Goal: Task Accomplishment & Management: Manage account settings

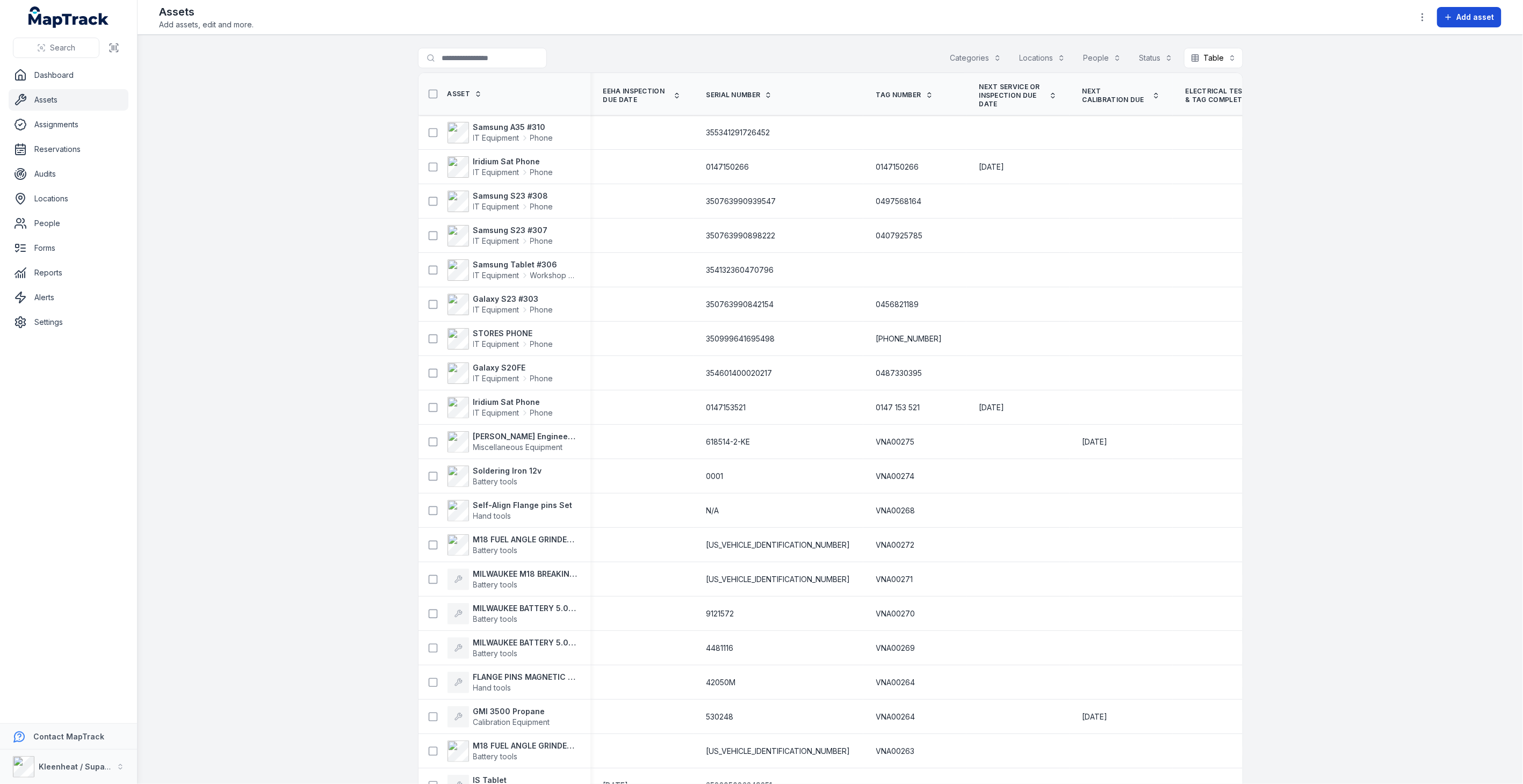
click at [1451, 17] on icon at bounding box center [1448, 17] width 8 height 8
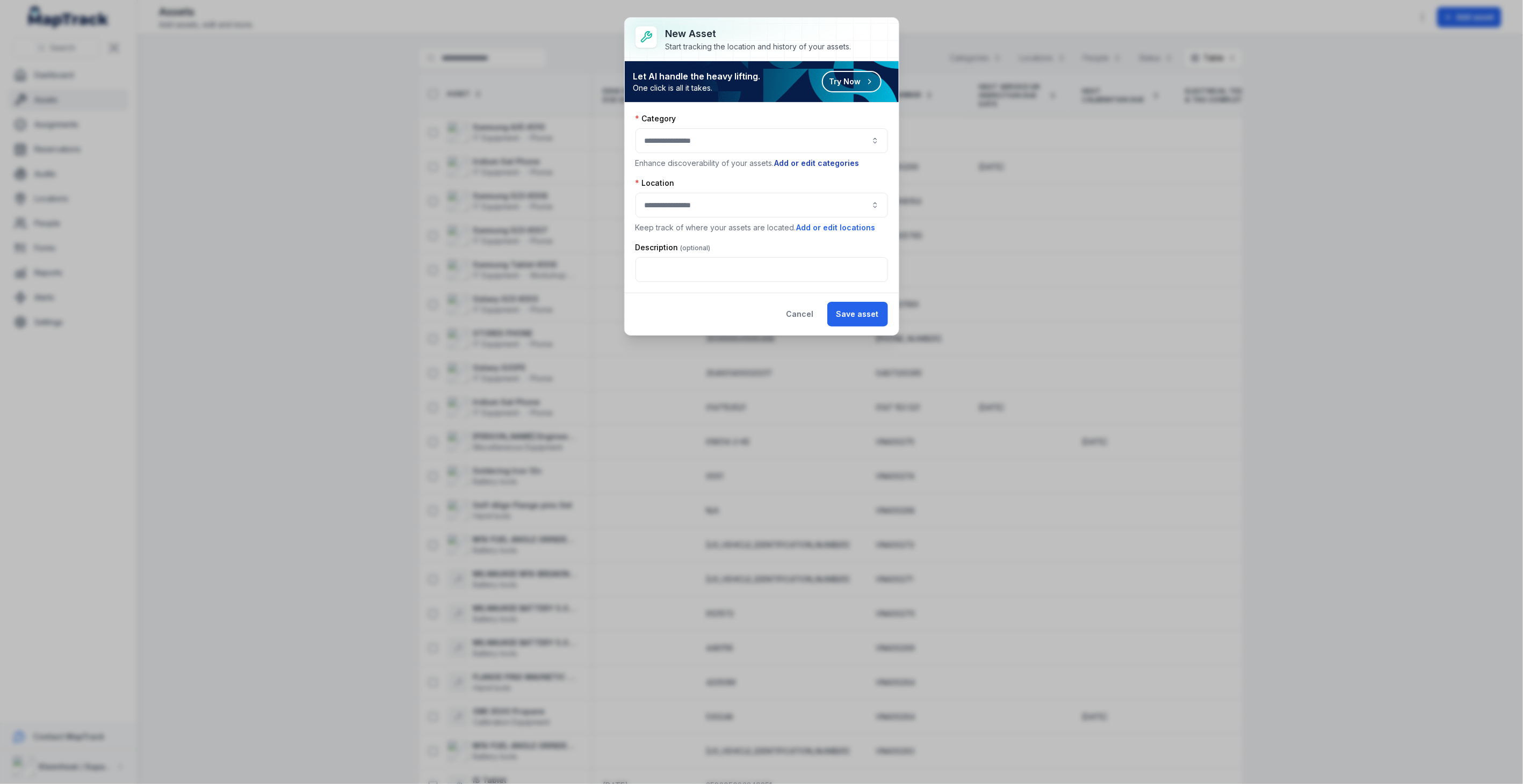
click at [800, 167] on button "Add or edit categories" at bounding box center [817, 163] width 86 height 12
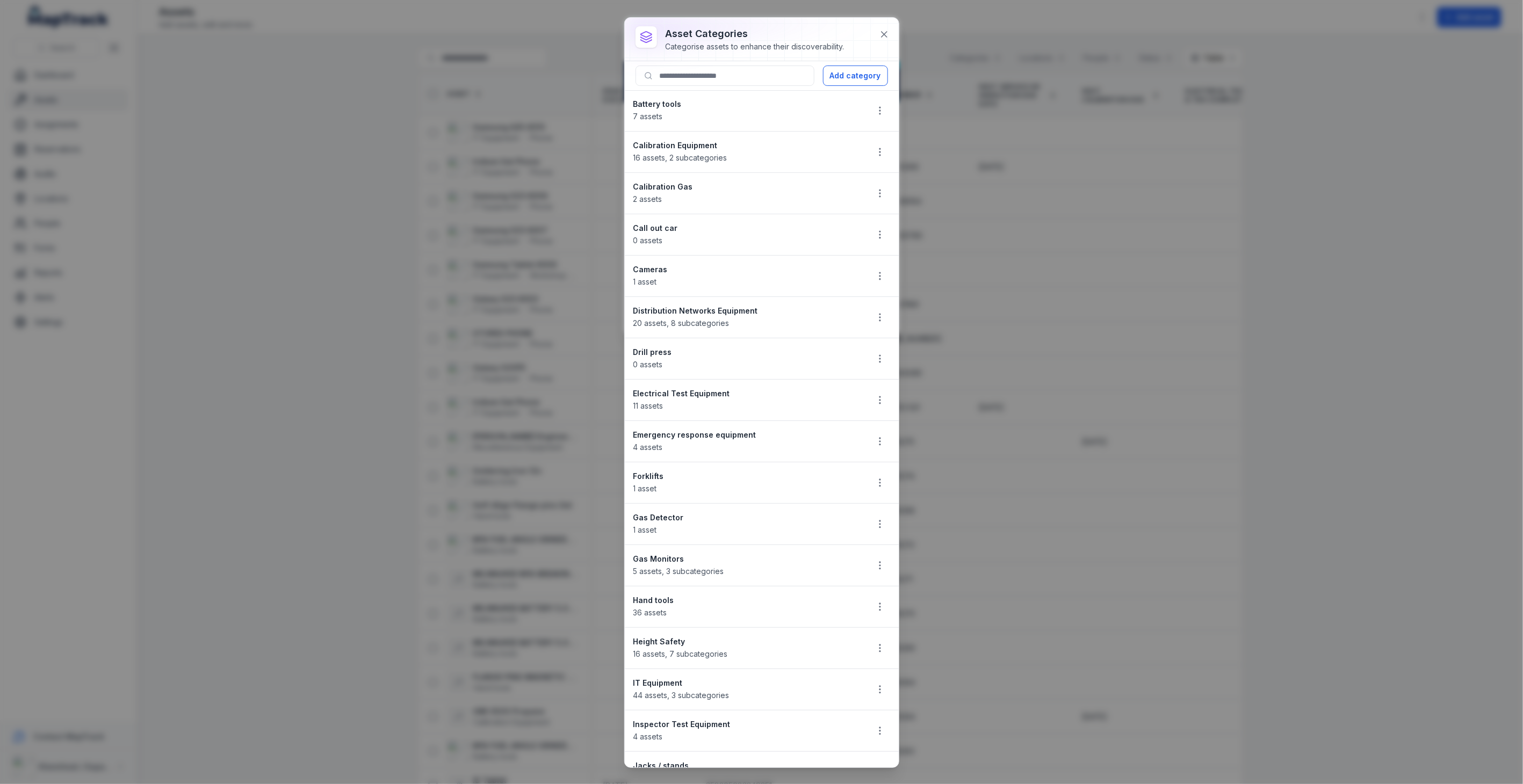
click at [674, 564] on strong "Gas Monitors" at bounding box center [746, 559] width 226 height 11
click at [674, 571] on span "5 assets , 3 subcategories" at bounding box center [679, 571] width 91 height 9
click at [666, 562] on strong "Gas Monitors" at bounding box center [746, 559] width 226 height 11
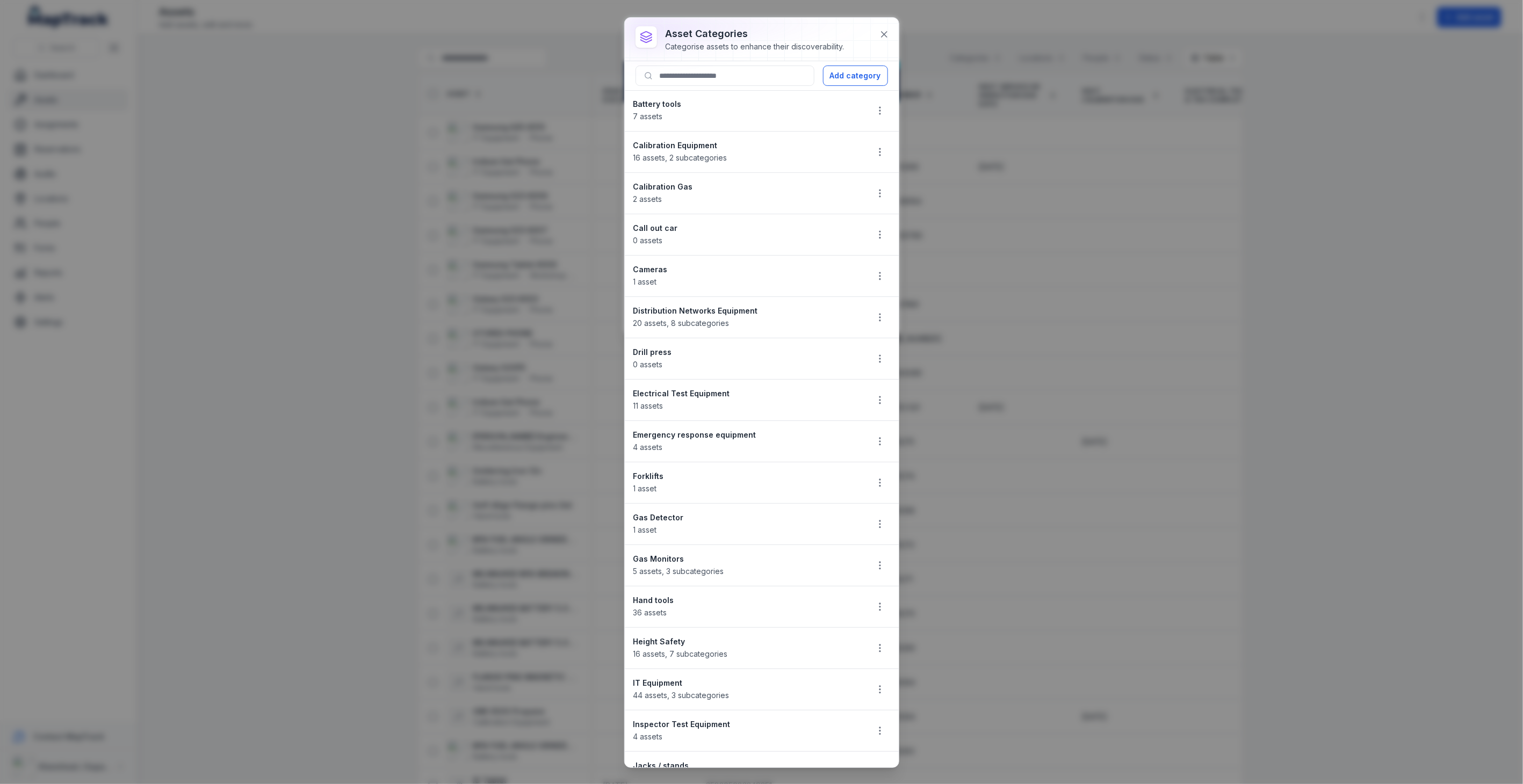
click at [699, 579] on li "Gas Monitors 5 assets , 3 subcategories" at bounding box center [761, 565] width 274 height 42
click at [874, 567] on icon "button" at bounding box center [879, 565] width 11 height 11
click at [825, 557] on li "Gas Monitors 5 assets , 3 subcategories" at bounding box center [761, 565] width 274 height 42
click at [669, 103] on strong "Battery tools" at bounding box center [746, 104] width 226 height 11
click at [888, 36] on icon at bounding box center [884, 34] width 11 height 11
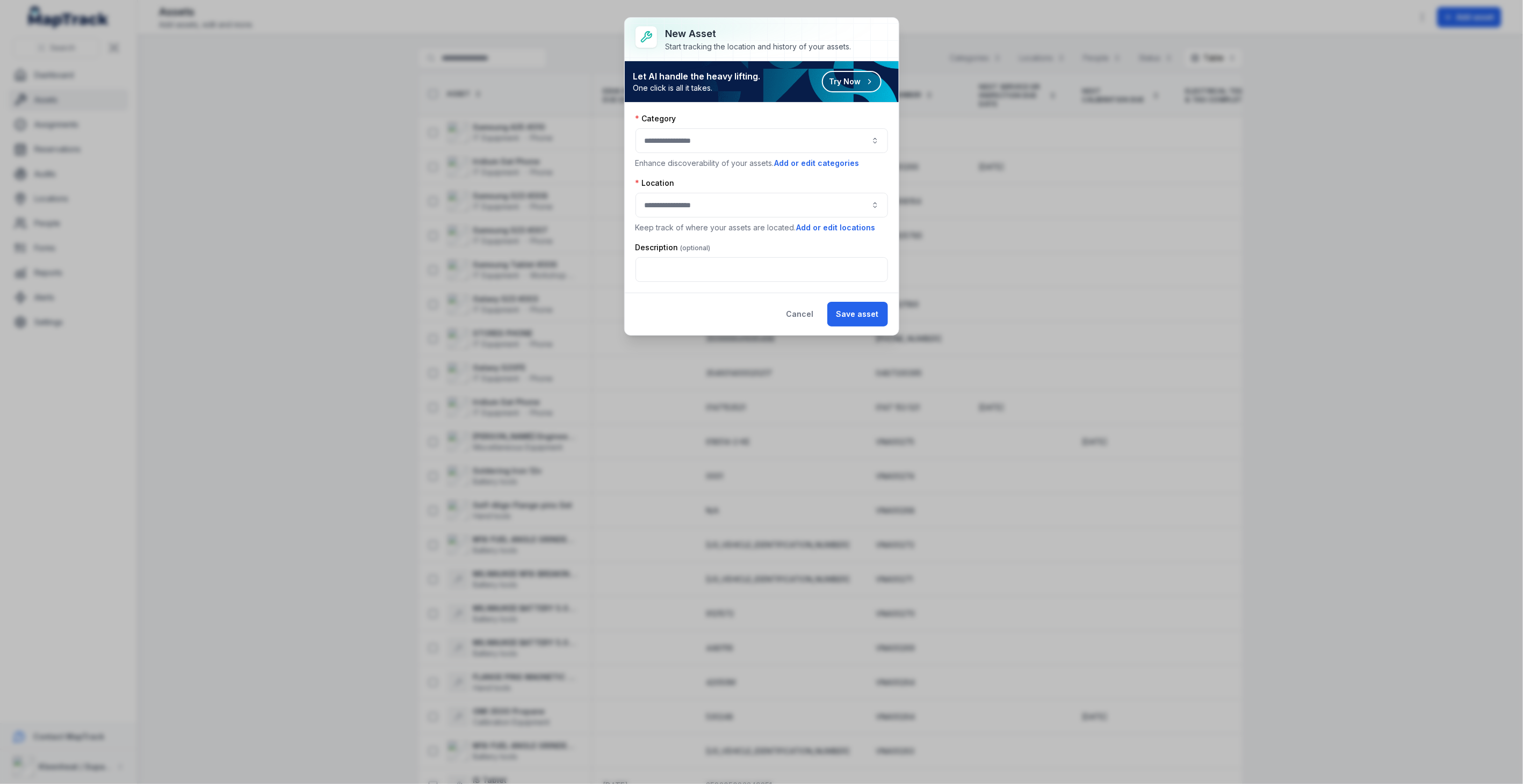
click at [738, 142] on button "button" at bounding box center [761, 141] width 252 height 25
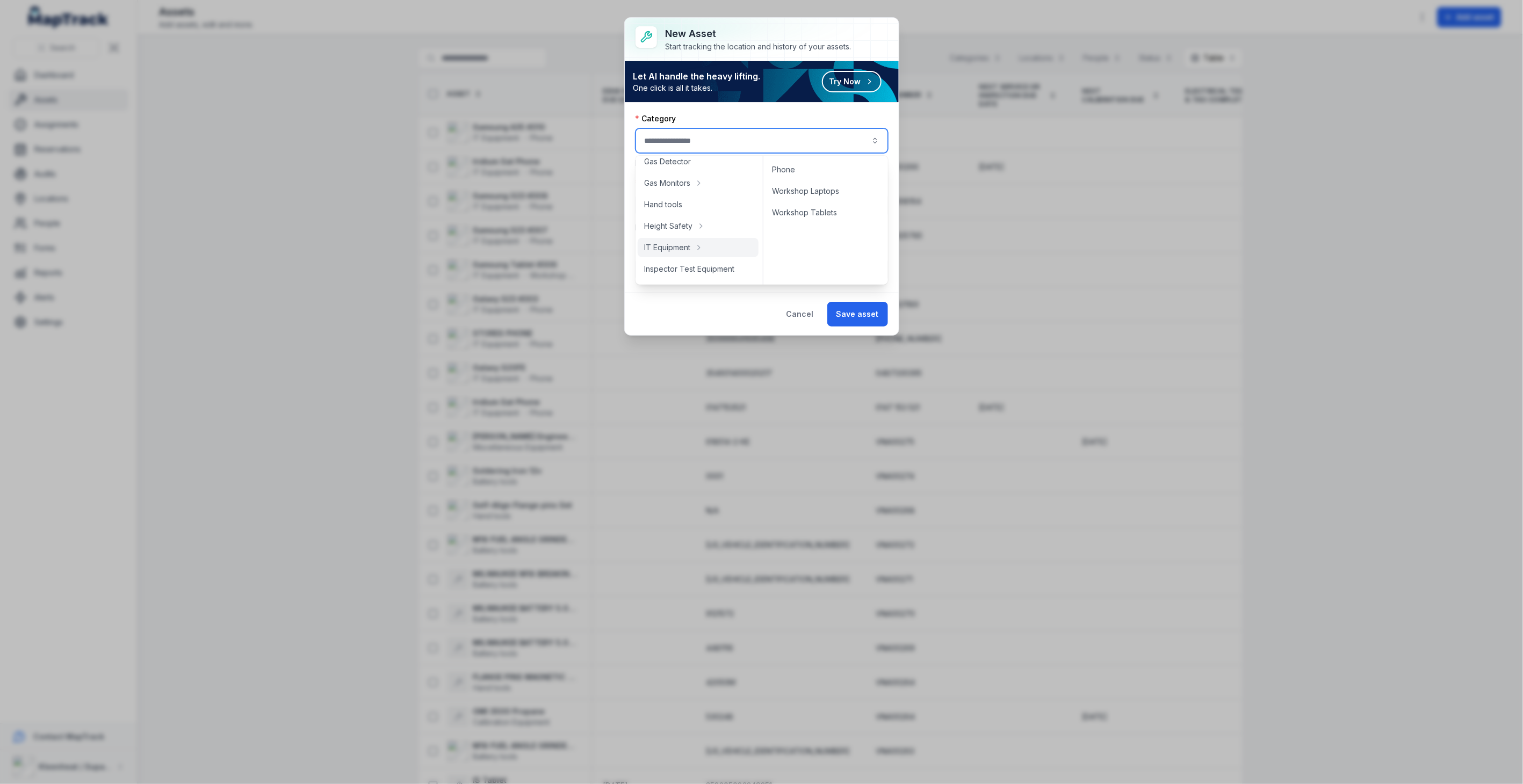
scroll to position [238, 0]
click at [800, 318] on button "Cancel" at bounding box center [800, 314] width 45 height 25
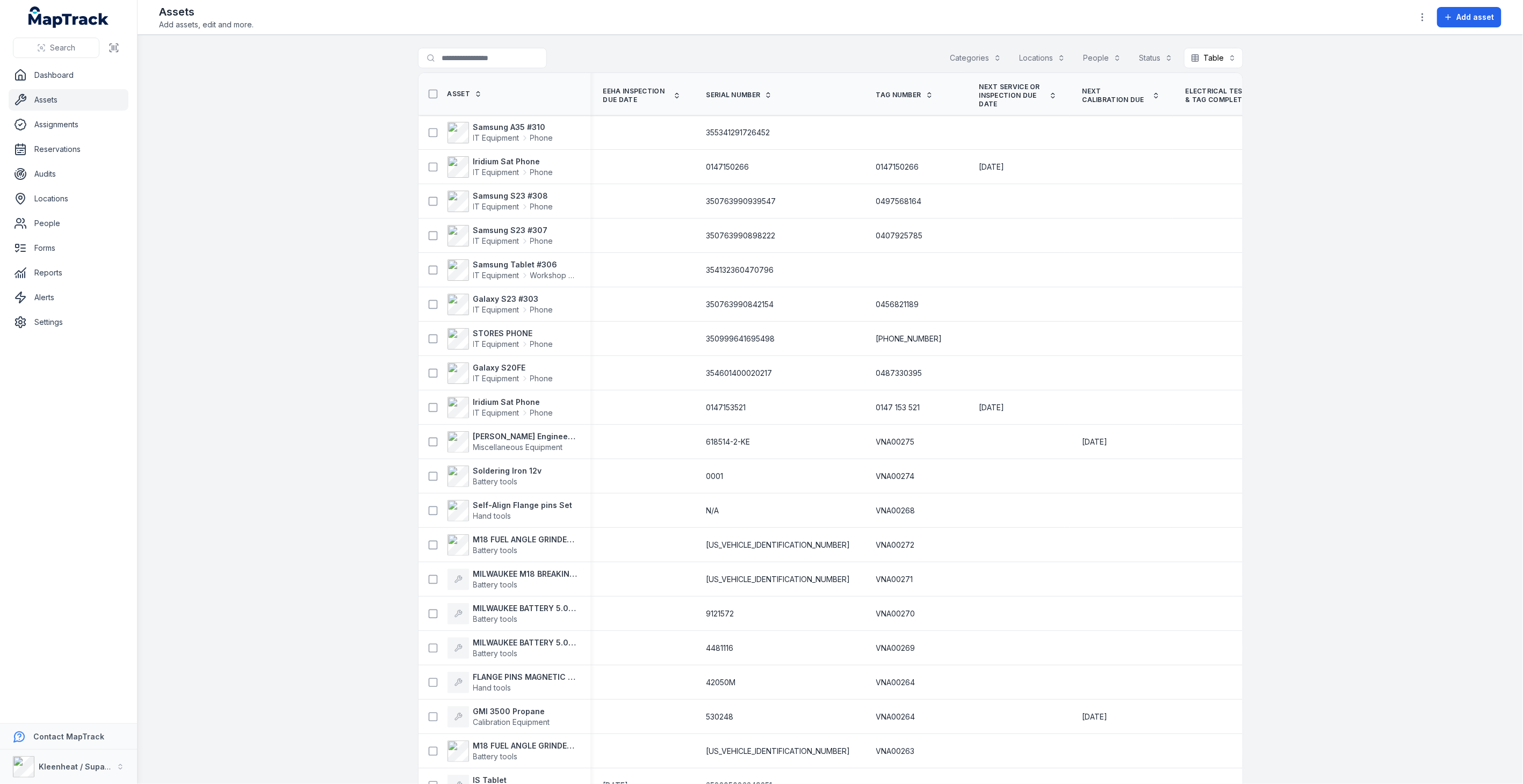
click at [968, 58] on button "Categories" at bounding box center [976, 58] width 65 height 20
click at [790, 71] on div "Search for assets Categories Locations People Status Table *****" at bounding box center [830, 60] width 825 height 25
click at [1458, 15] on span "Add asset" at bounding box center [1475, 17] width 38 height 11
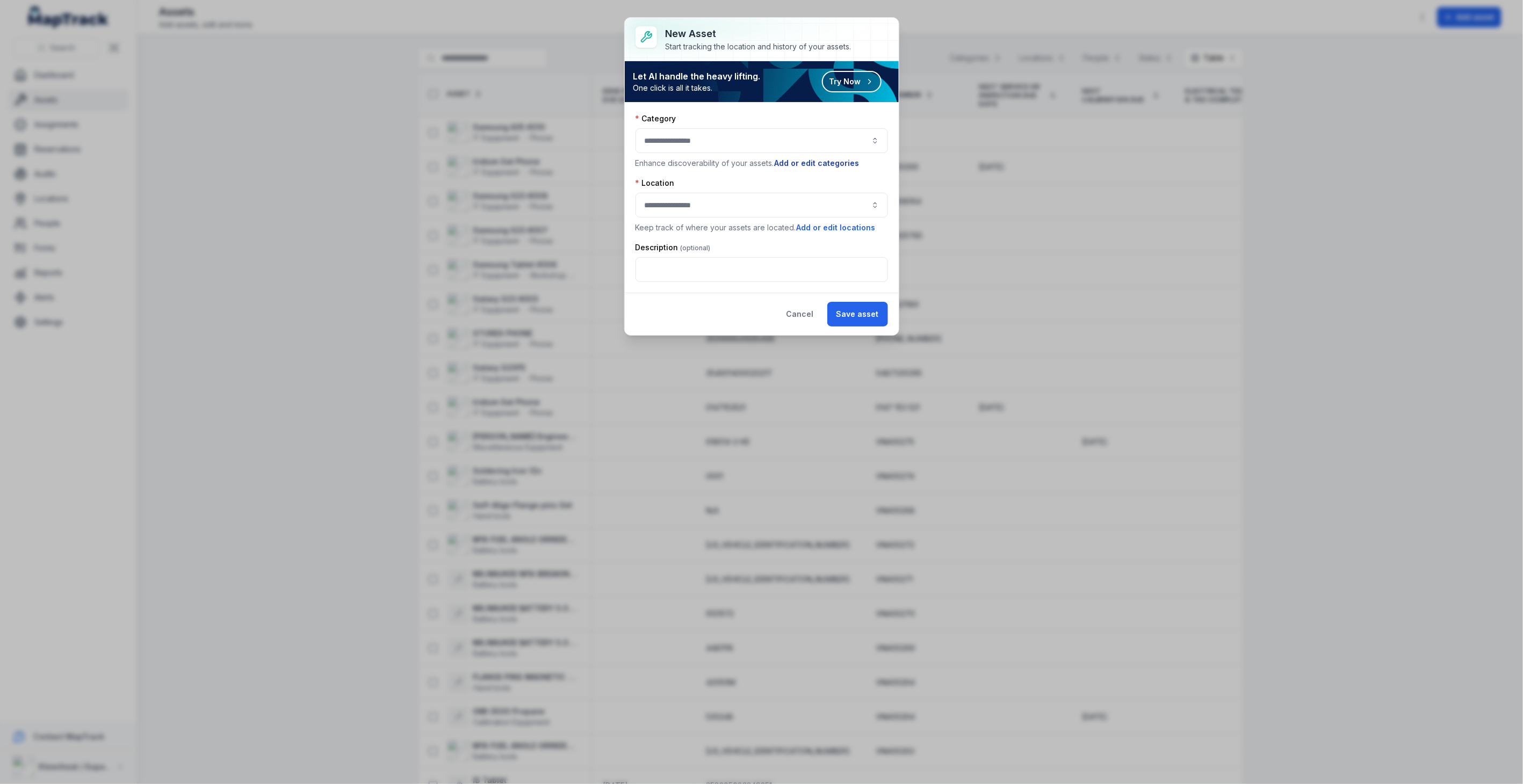
click at [807, 164] on button "Add or edit categories" at bounding box center [817, 163] width 86 height 12
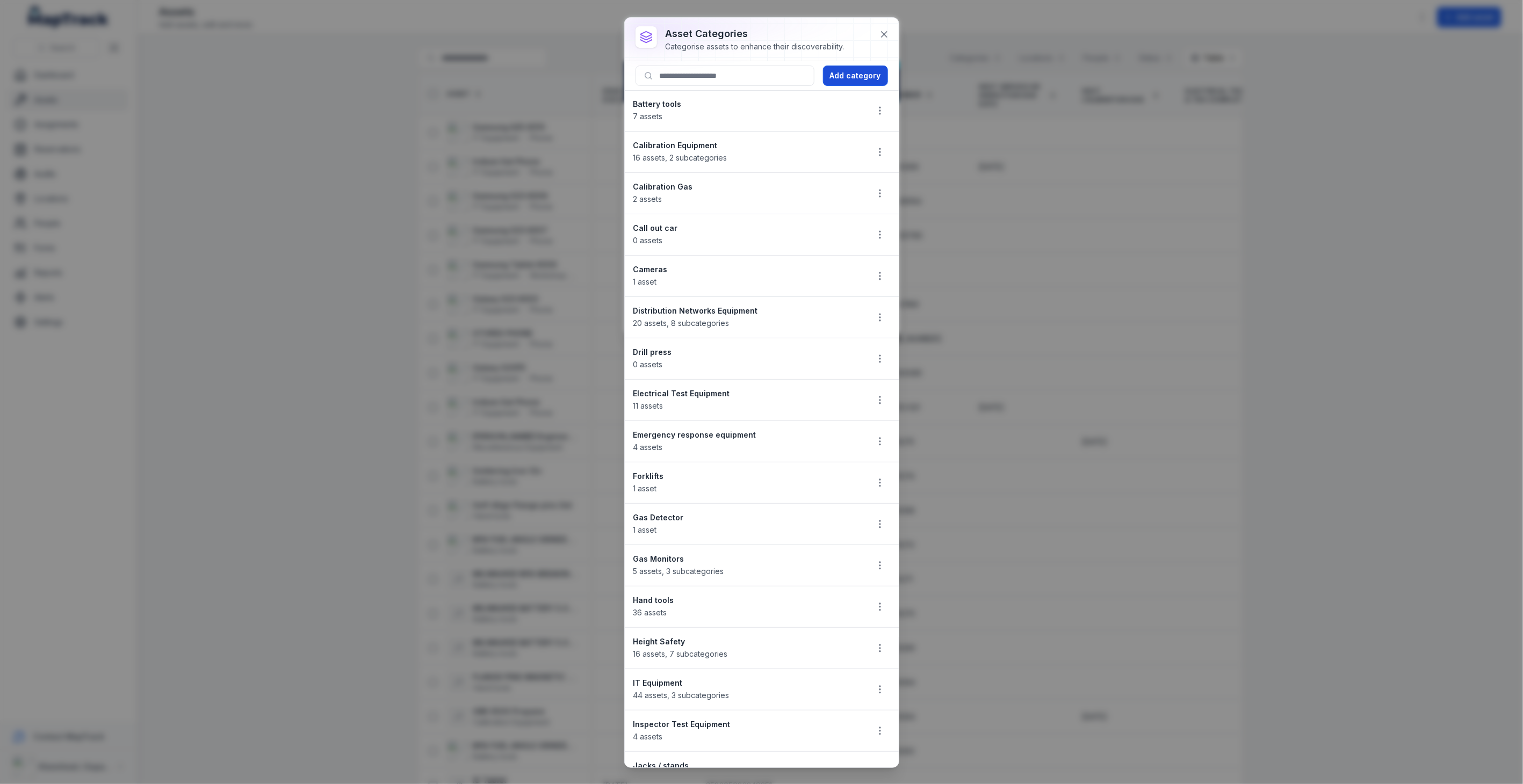
click at [851, 79] on button "Add category" at bounding box center [856, 76] width 65 height 20
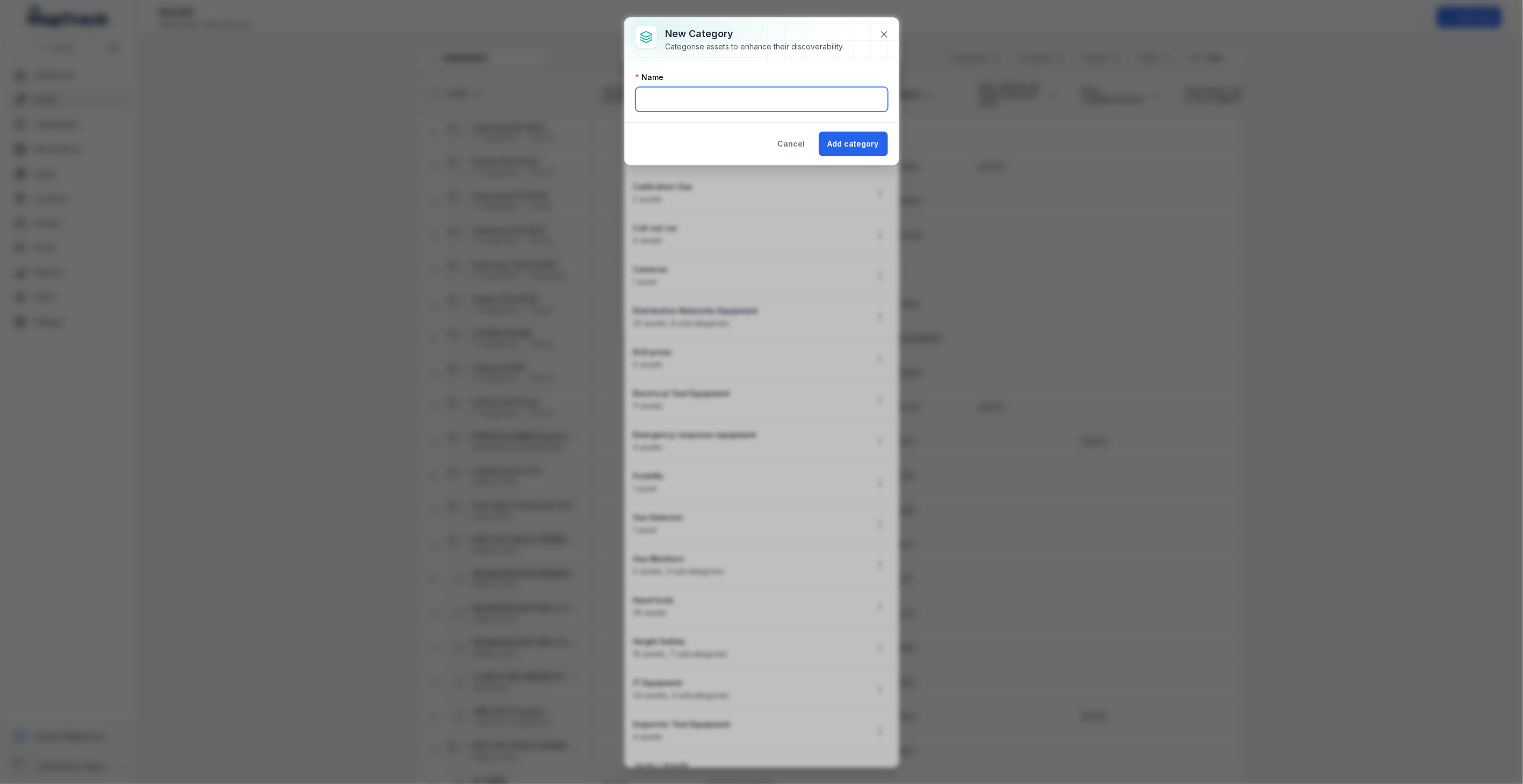
click at [823, 90] on input "text" at bounding box center [761, 99] width 252 height 25
click at [883, 35] on icon at bounding box center [884, 35] width 5 height 5
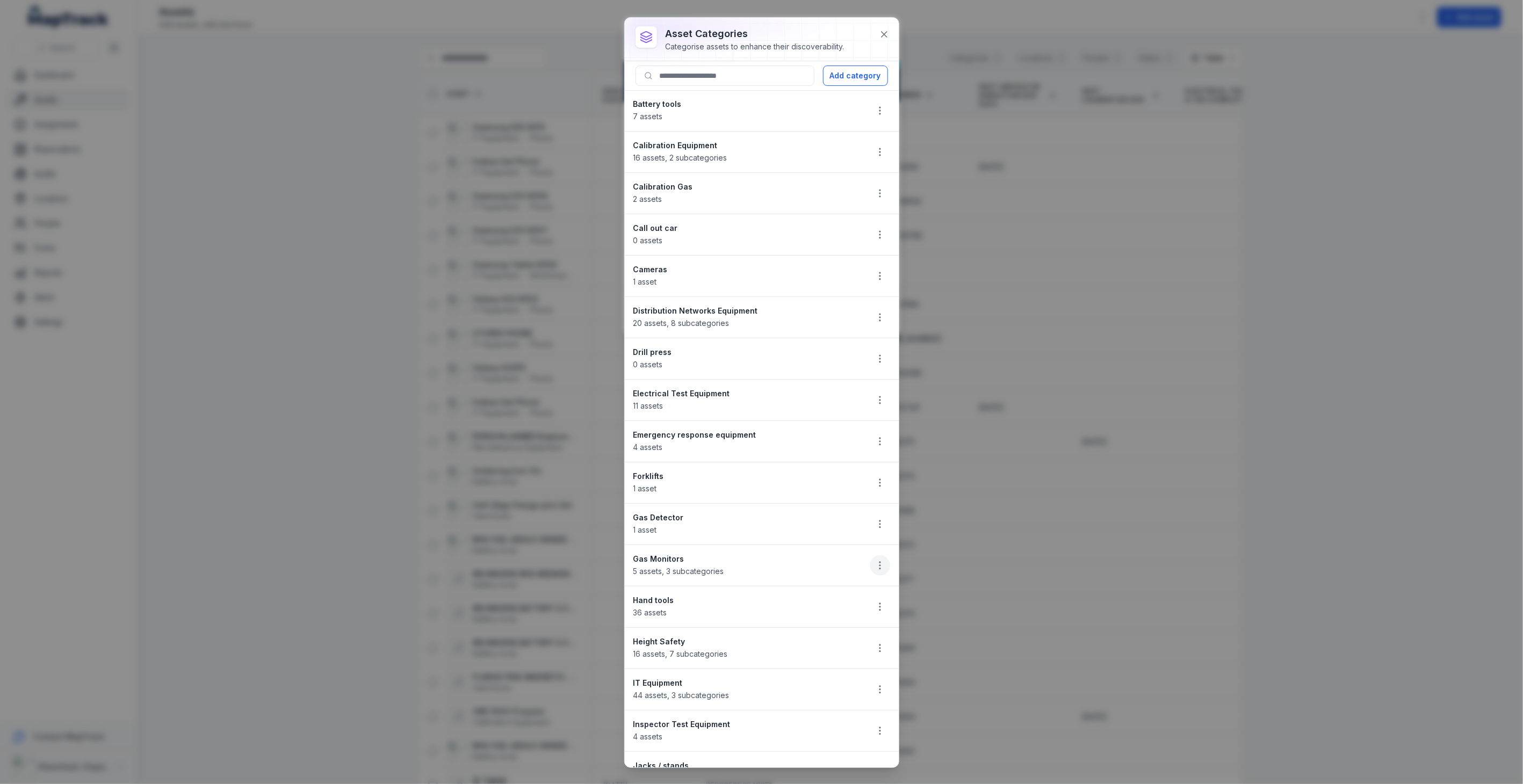
click at [876, 572] on button "button" at bounding box center [880, 565] width 20 height 20
click at [826, 594] on div "Edit" at bounding box center [816, 596] width 120 height 19
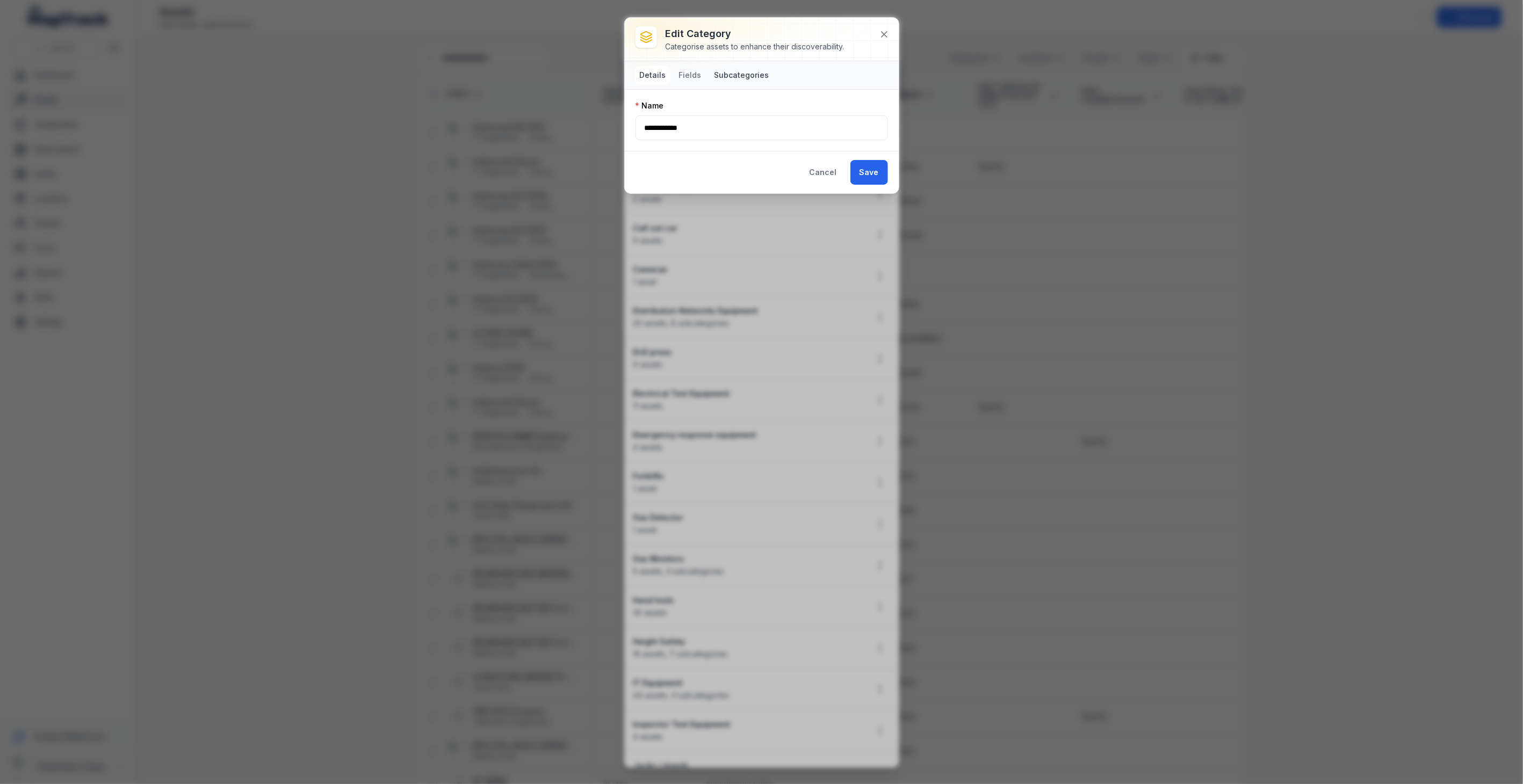
click at [734, 73] on button "Subcategories" at bounding box center [741, 75] width 63 height 19
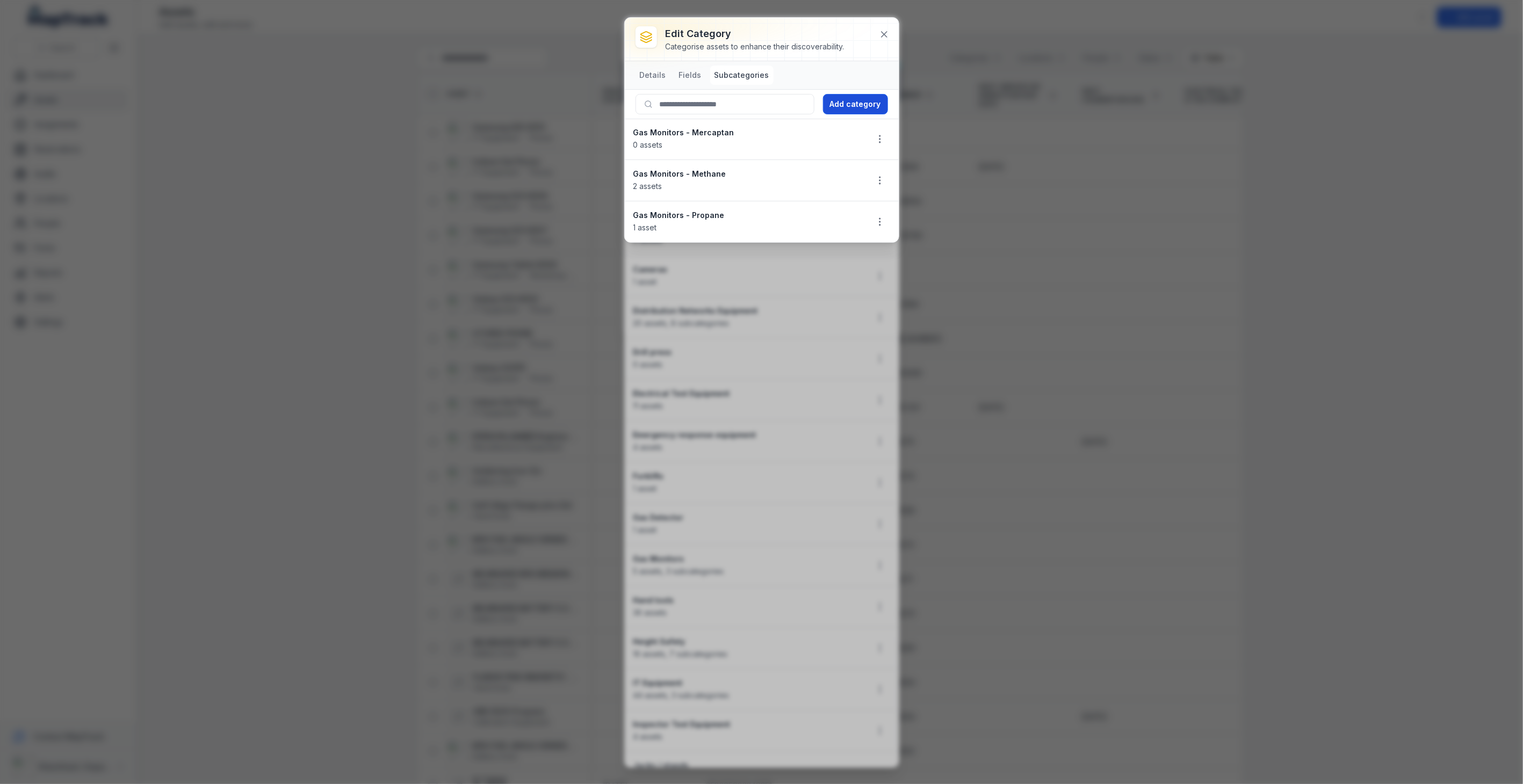
click at [873, 104] on button "Add category" at bounding box center [856, 104] width 65 height 20
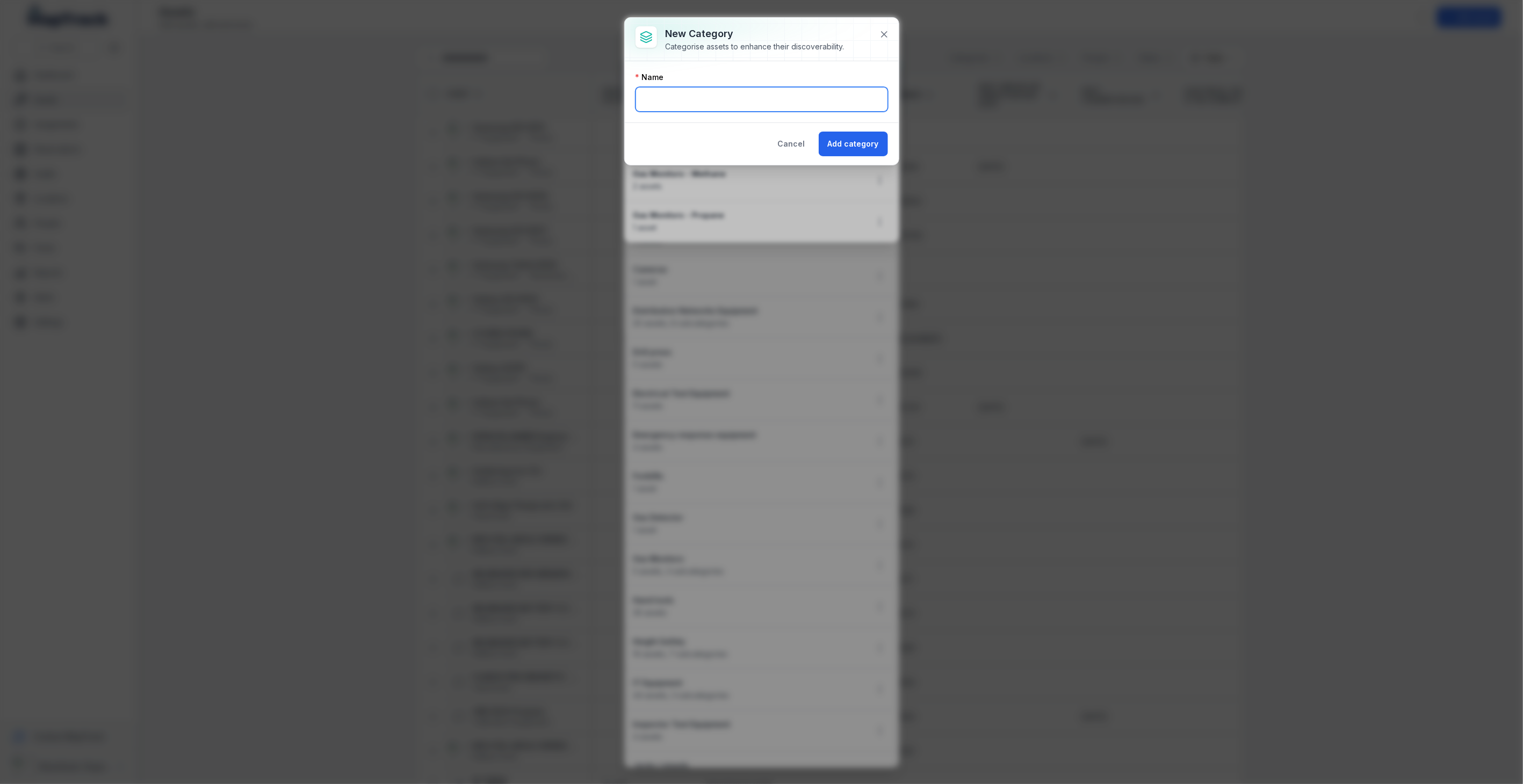
click at [711, 100] on input "text" at bounding box center [761, 99] width 252 height 25
type input "**********"
click at [865, 141] on button "Add category" at bounding box center [853, 144] width 69 height 25
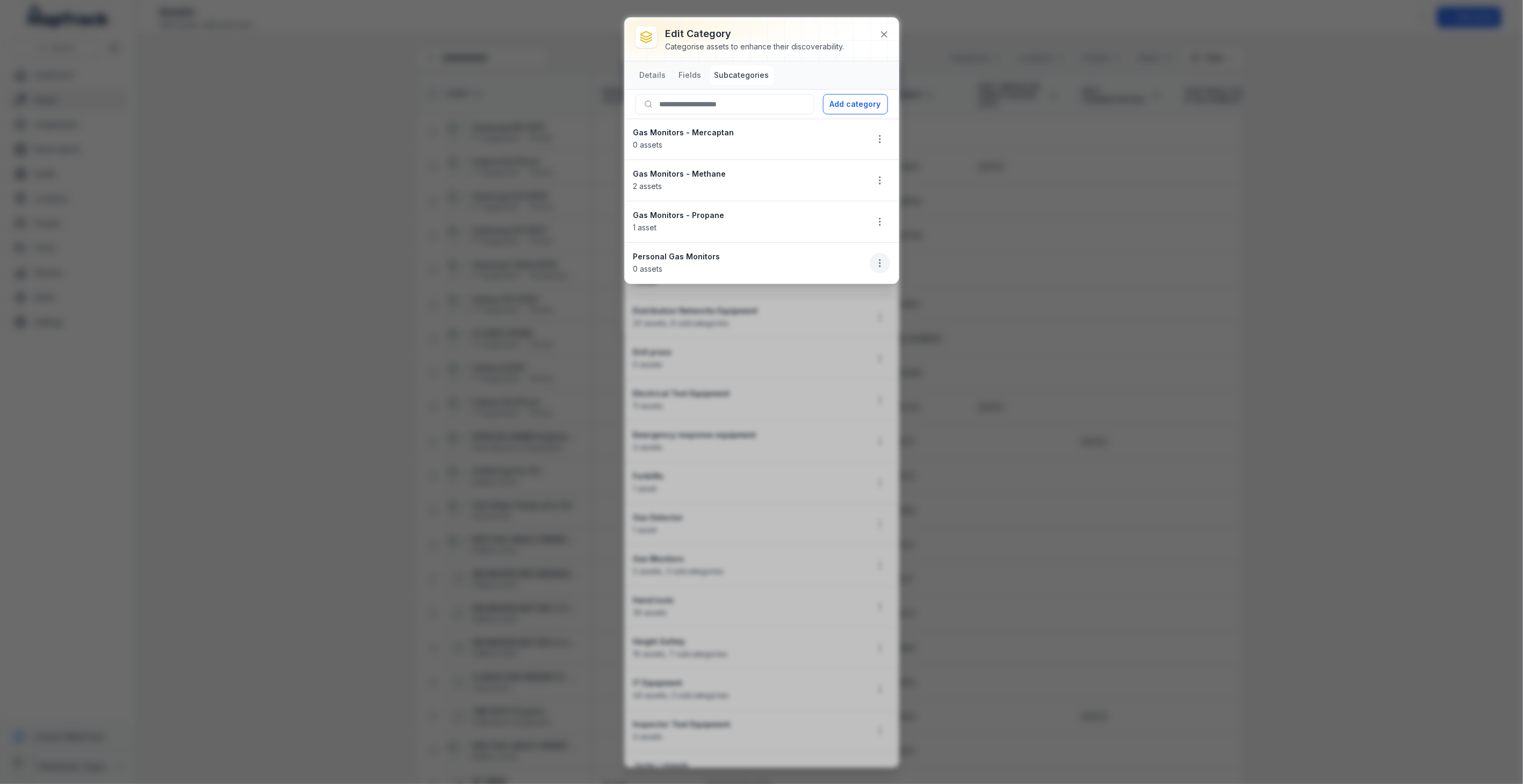
click at [882, 265] on icon "button" at bounding box center [879, 263] width 11 height 11
click at [880, 264] on circle "button" at bounding box center [880, 263] width 1 height 1
click at [807, 291] on div "Edit" at bounding box center [826, 292] width 120 height 19
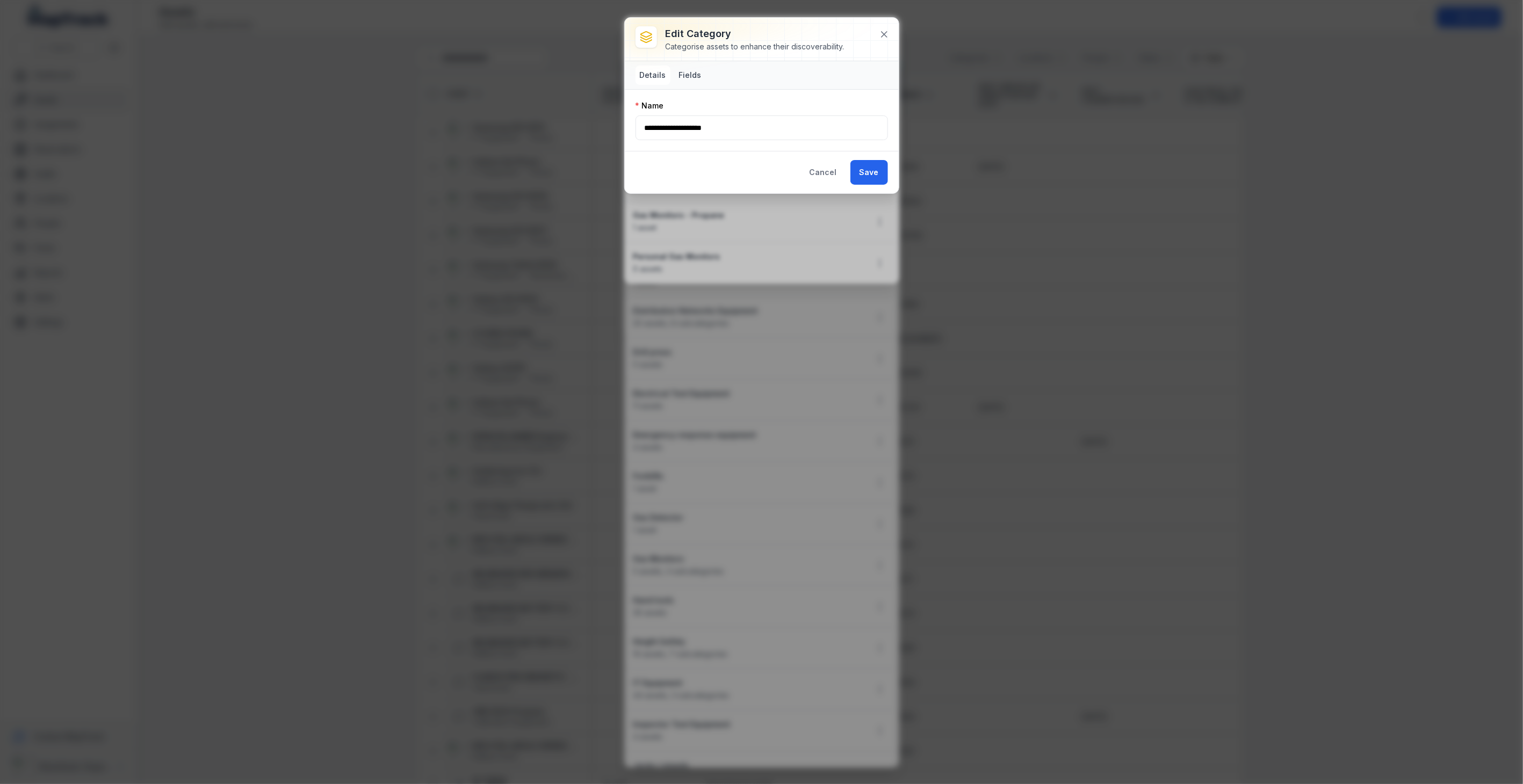
click at [695, 77] on button "Fields" at bounding box center [690, 75] width 31 height 19
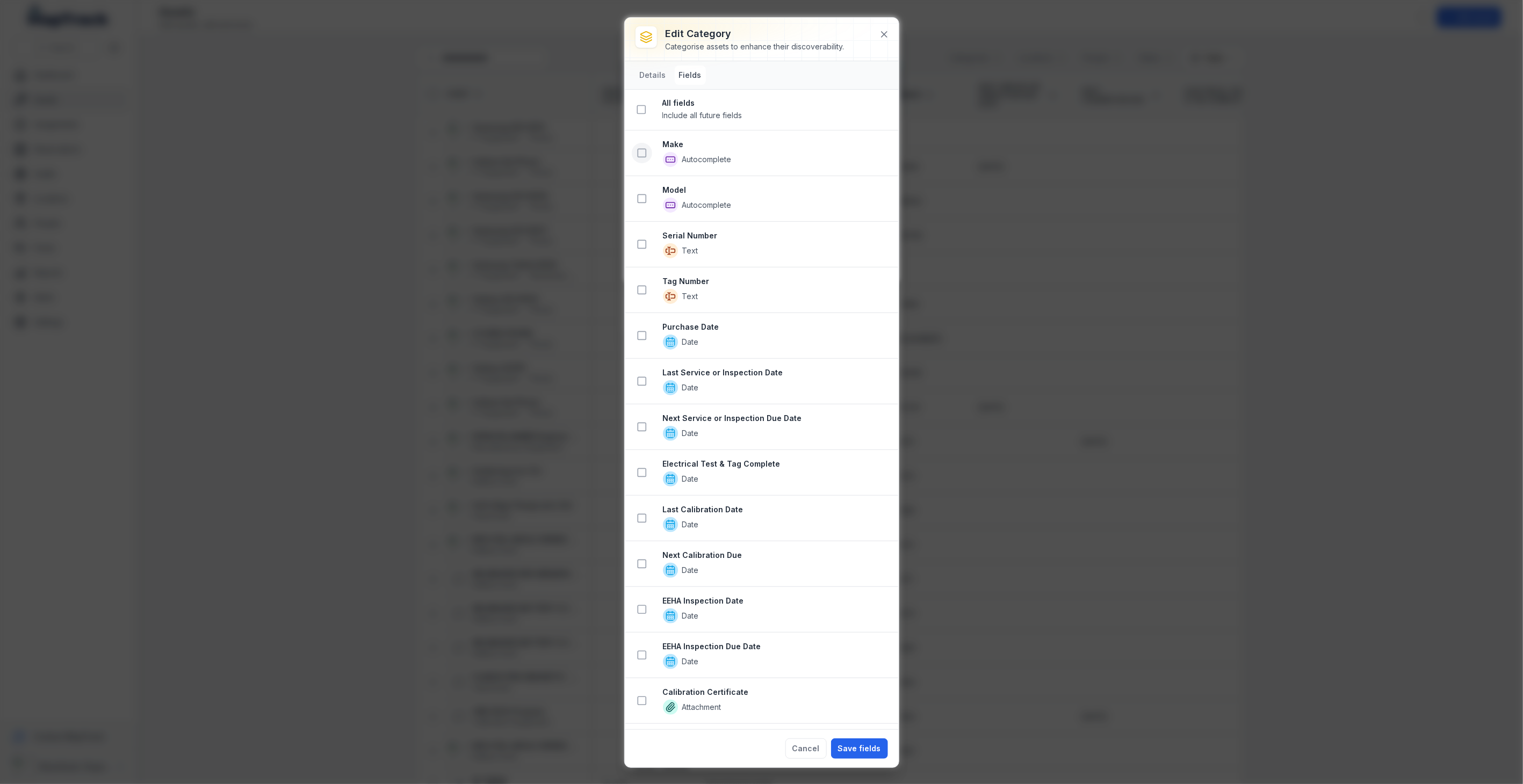
click at [642, 156] on icon at bounding box center [642, 153] width 11 height 11
click at [644, 291] on icon at bounding box center [642, 289] width 11 height 11
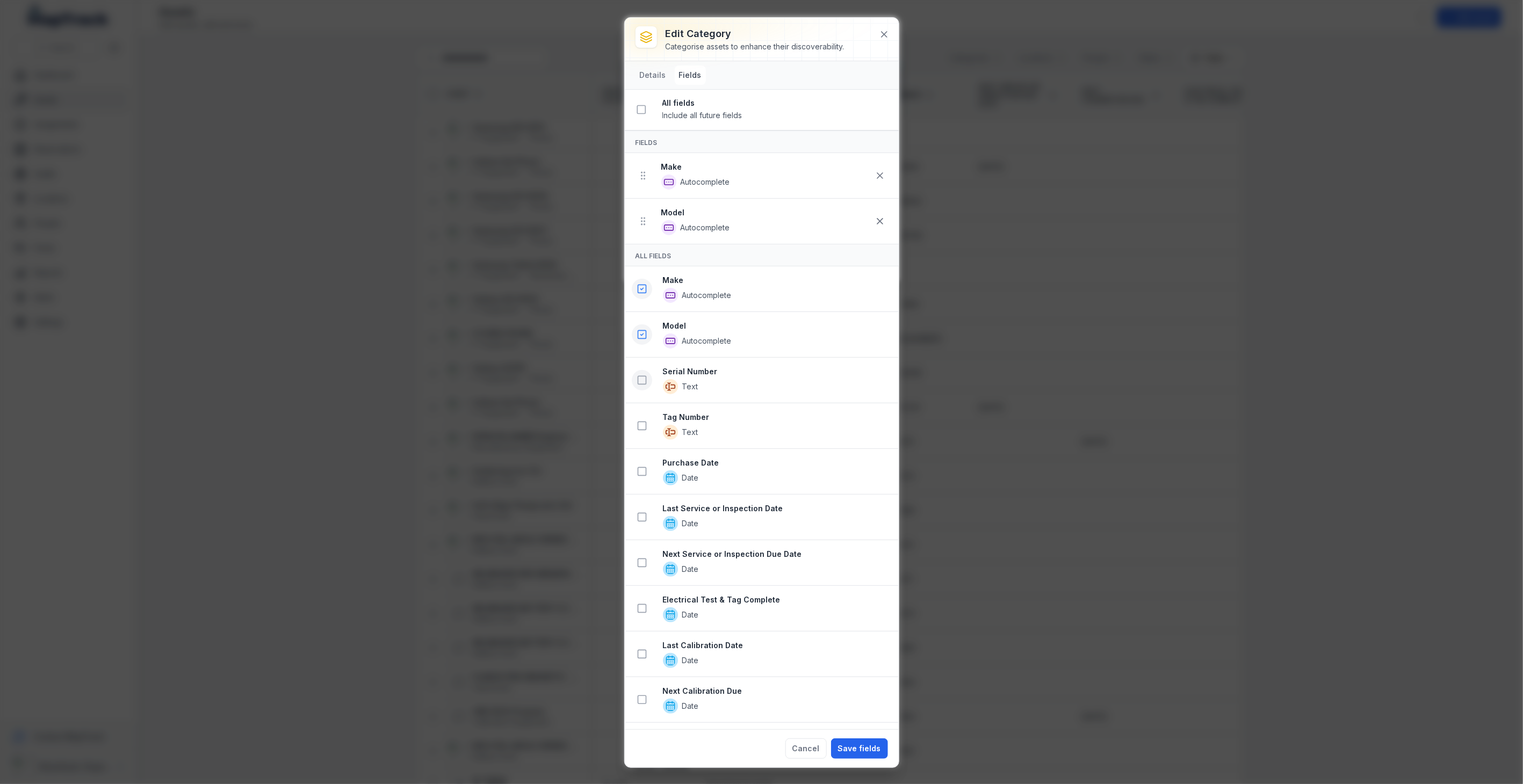
click at [641, 381] on icon at bounding box center [642, 380] width 11 height 11
click at [642, 519] on icon at bounding box center [642, 517] width 11 height 11
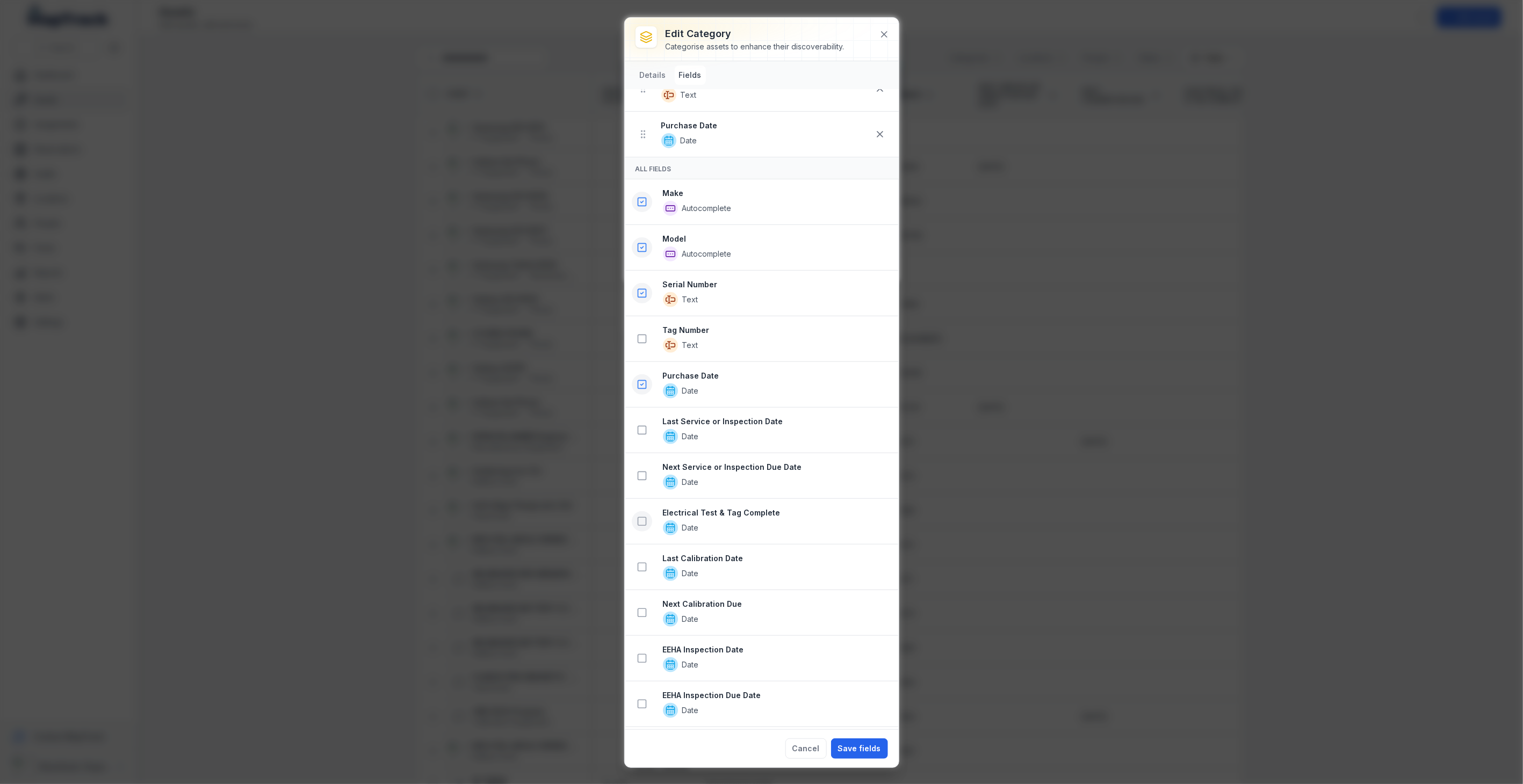
scroll to position [179, 0]
click at [642, 569] on icon at bounding box center [642, 566] width 11 height 11
click at [640, 612] on icon at bounding box center [642, 612] width 11 height 11
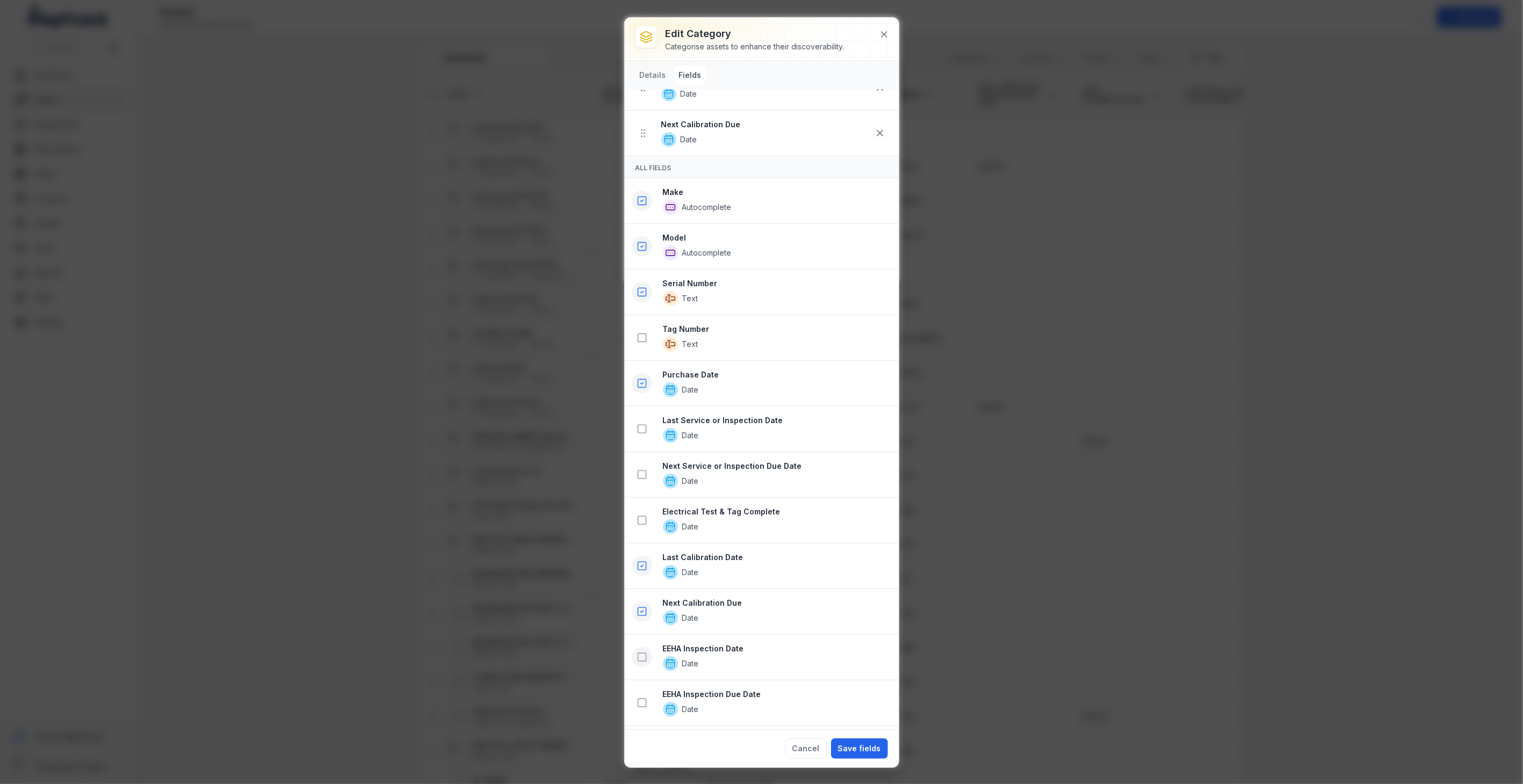
click at [641, 661] on icon at bounding box center [642, 657] width 11 height 11
click at [638, 705] on icon at bounding box center [642, 703] width 11 height 11
click at [860, 746] on button "Save fields" at bounding box center [859, 749] width 57 height 20
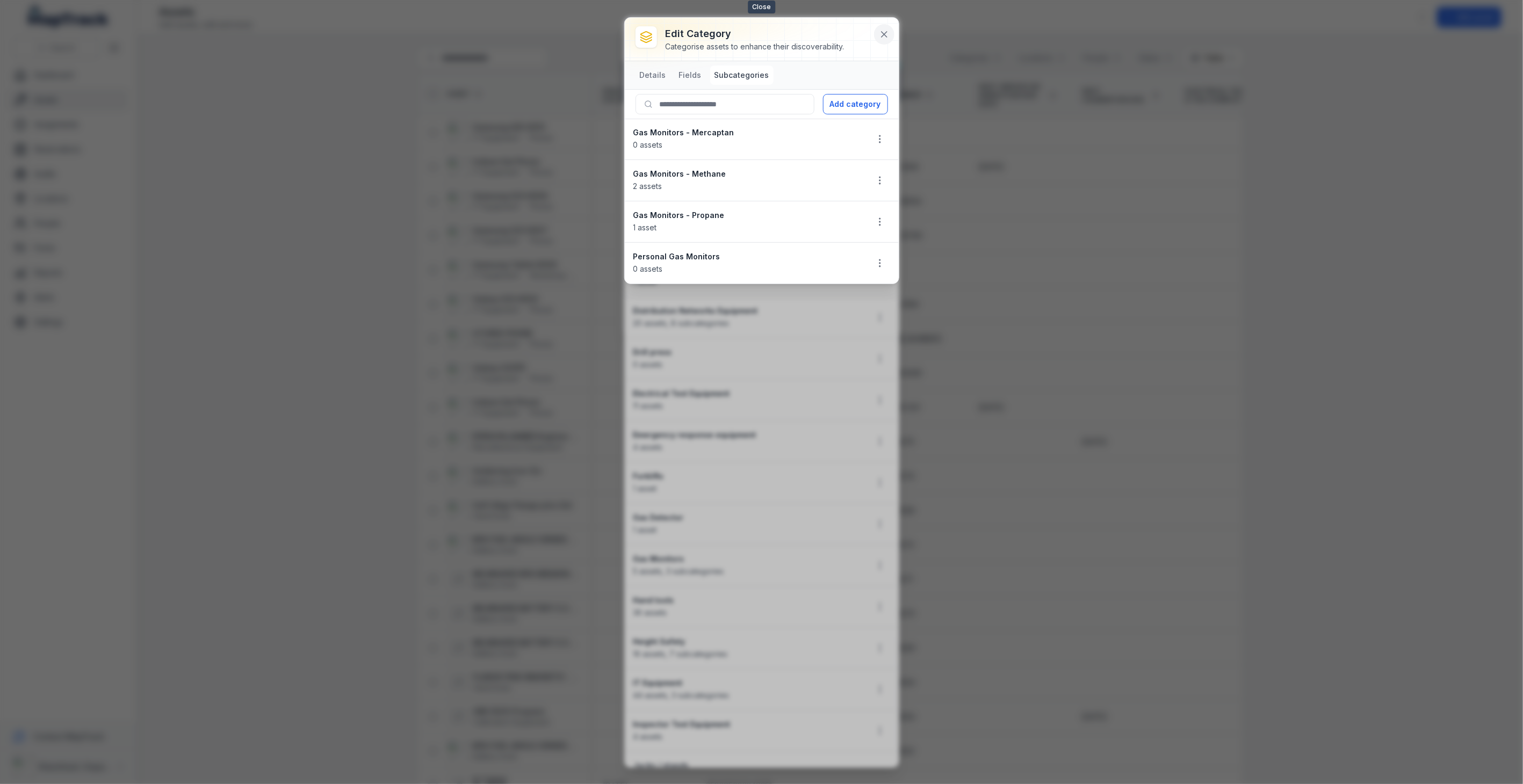
click at [883, 35] on icon at bounding box center [884, 35] width 5 height 5
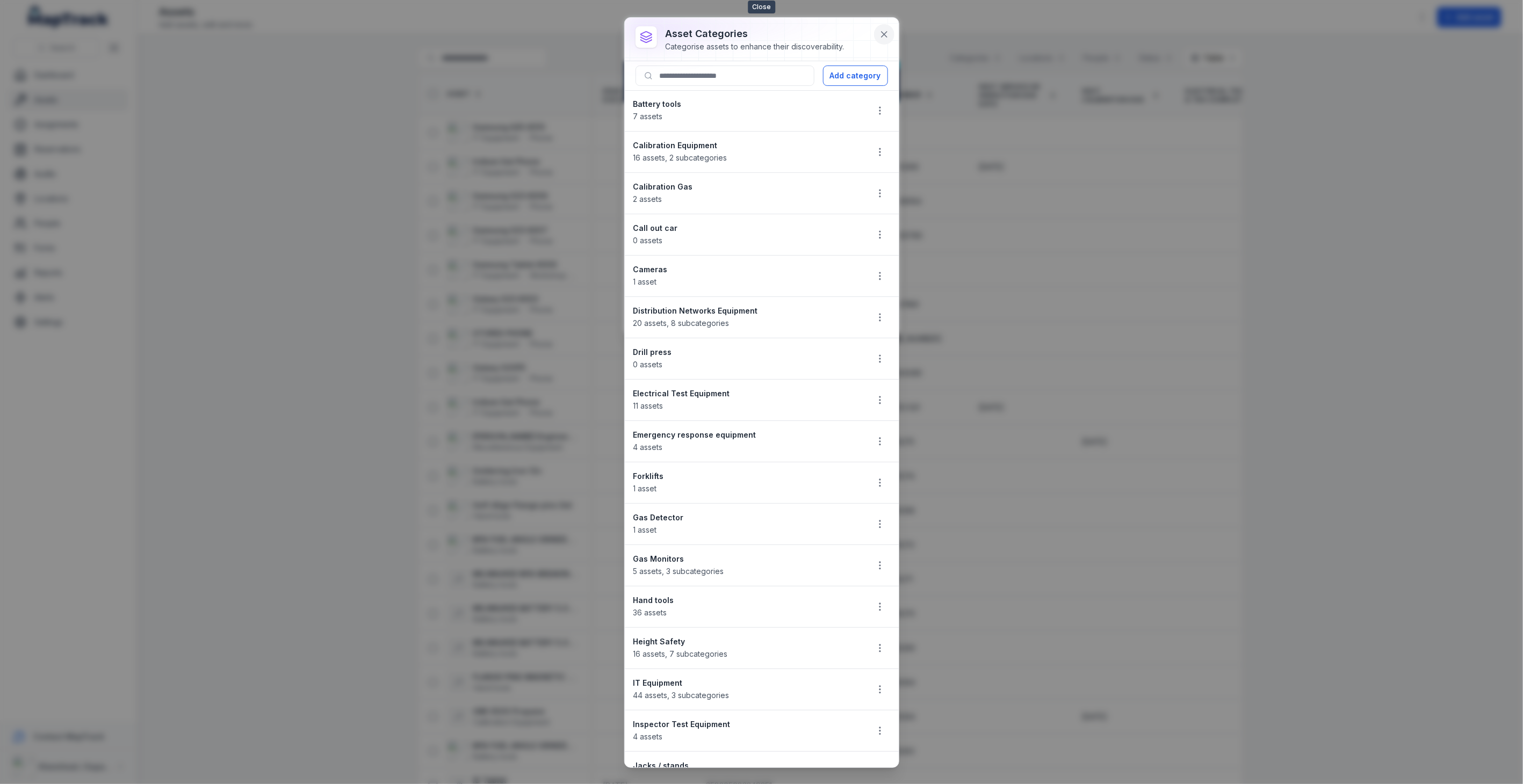
click at [883, 33] on icon at bounding box center [884, 35] width 5 height 5
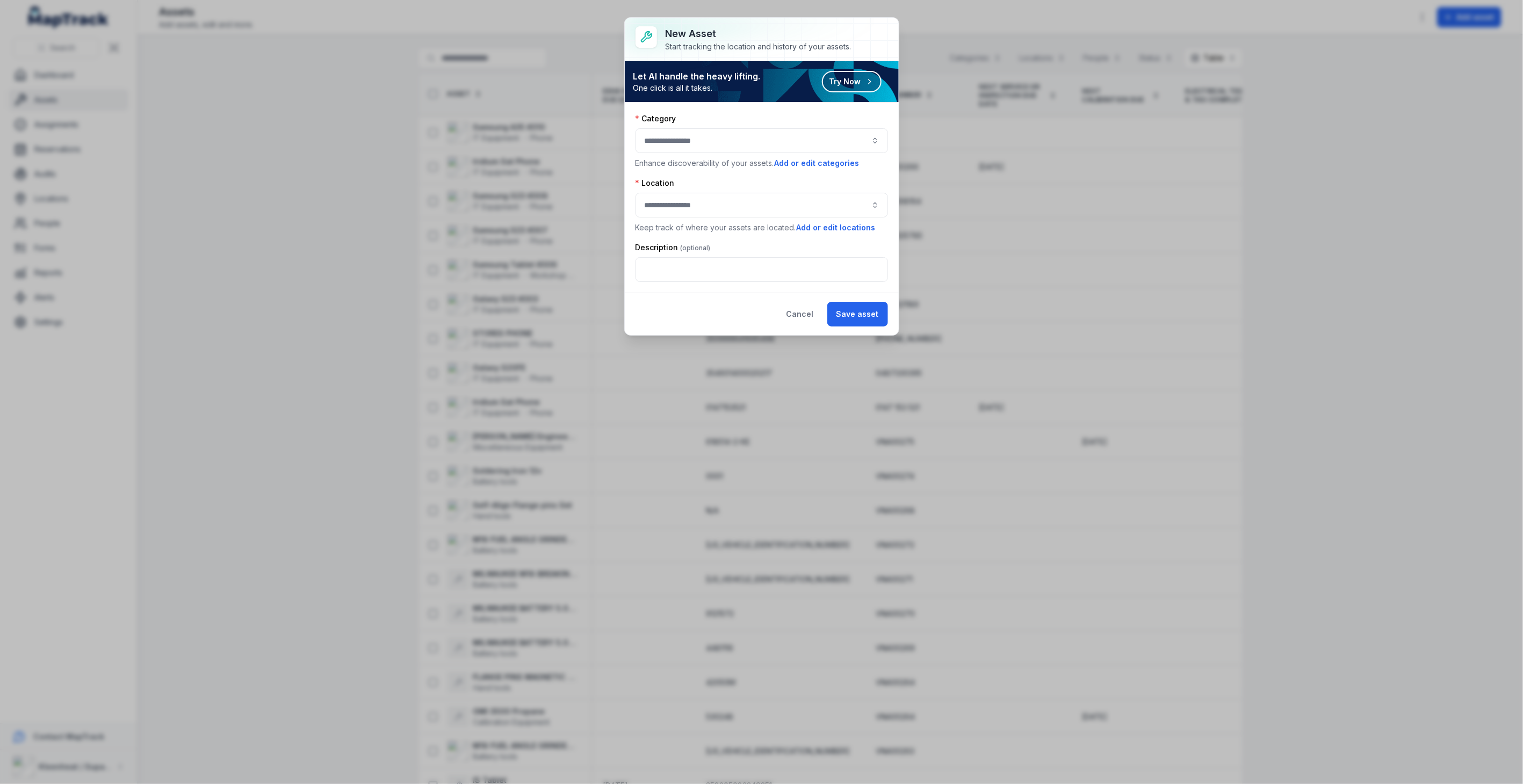
click at [778, 137] on button "button" at bounding box center [761, 141] width 252 height 25
type input "***"
click at [786, 188] on span "Personal Gas Monitors" at bounding box center [812, 191] width 79 height 11
type input "**********"
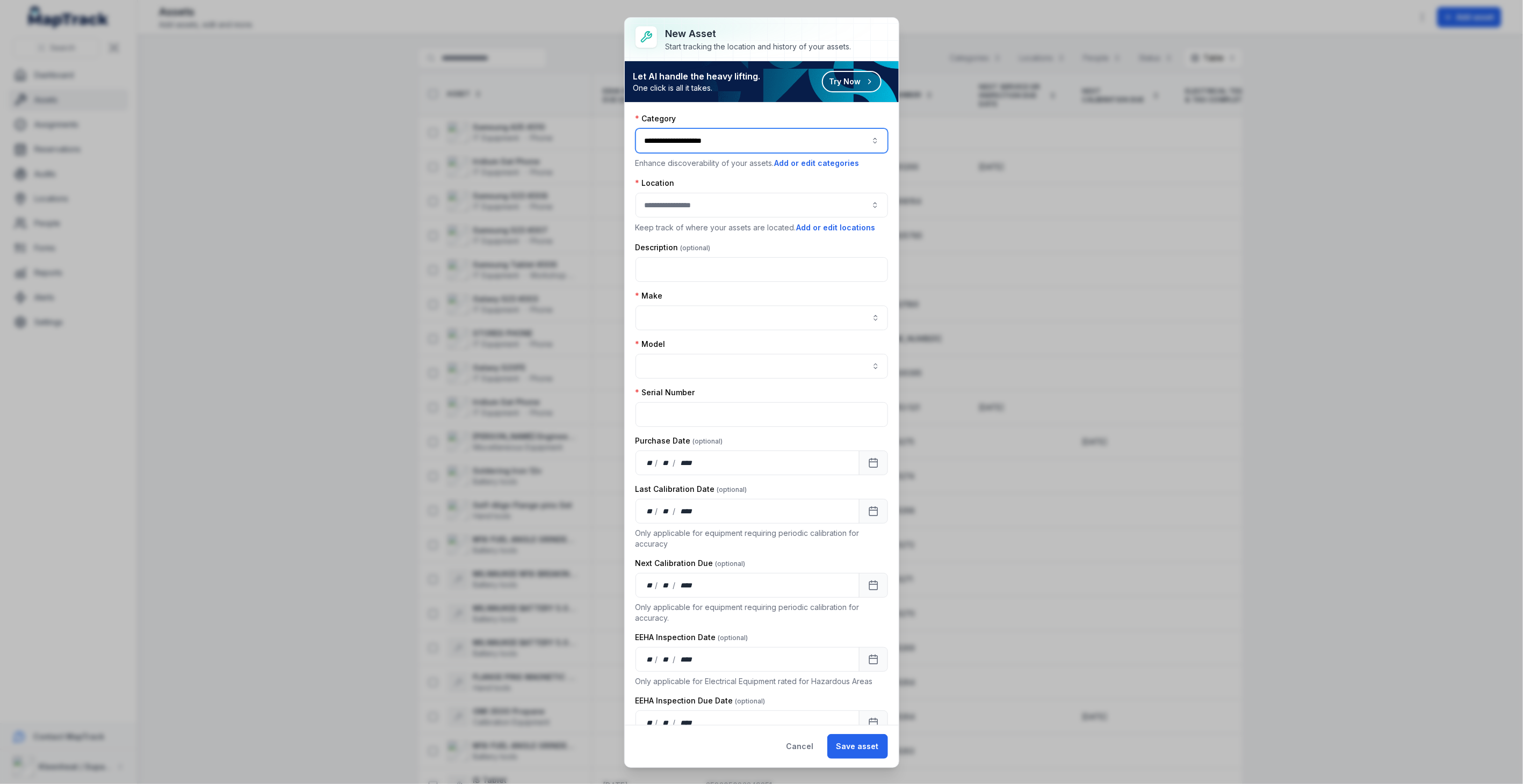
click at [757, 210] on button "button" at bounding box center [761, 205] width 252 height 25
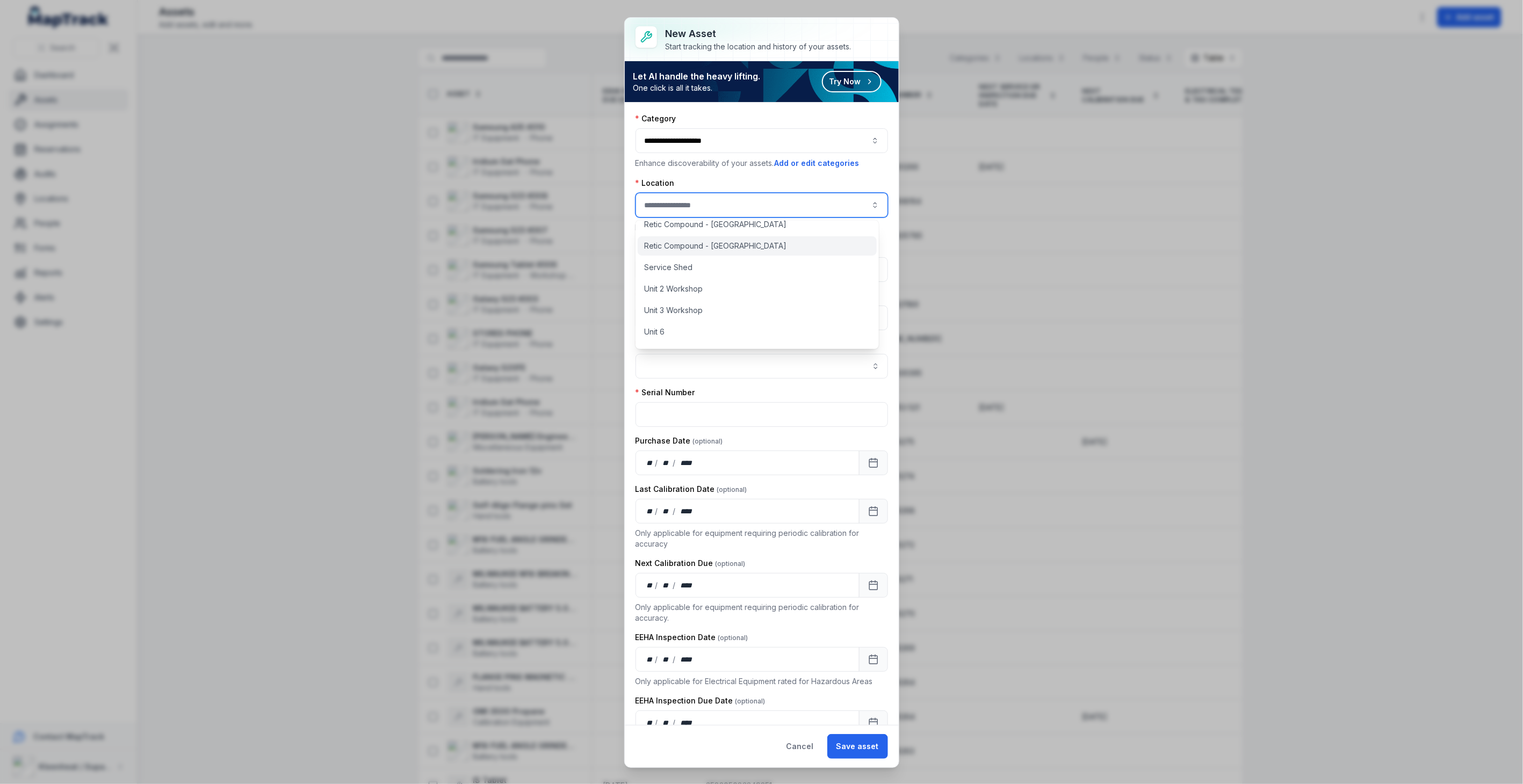
scroll to position [436, 0]
click at [716, 332] on div "Unit 7 Workshop" at bounding box center [757, 335] width 239 height 19
type input "**********"
click at [693, 274] on input "text" at bounding box center [761, 270] width 252 height 25
type input "**********"
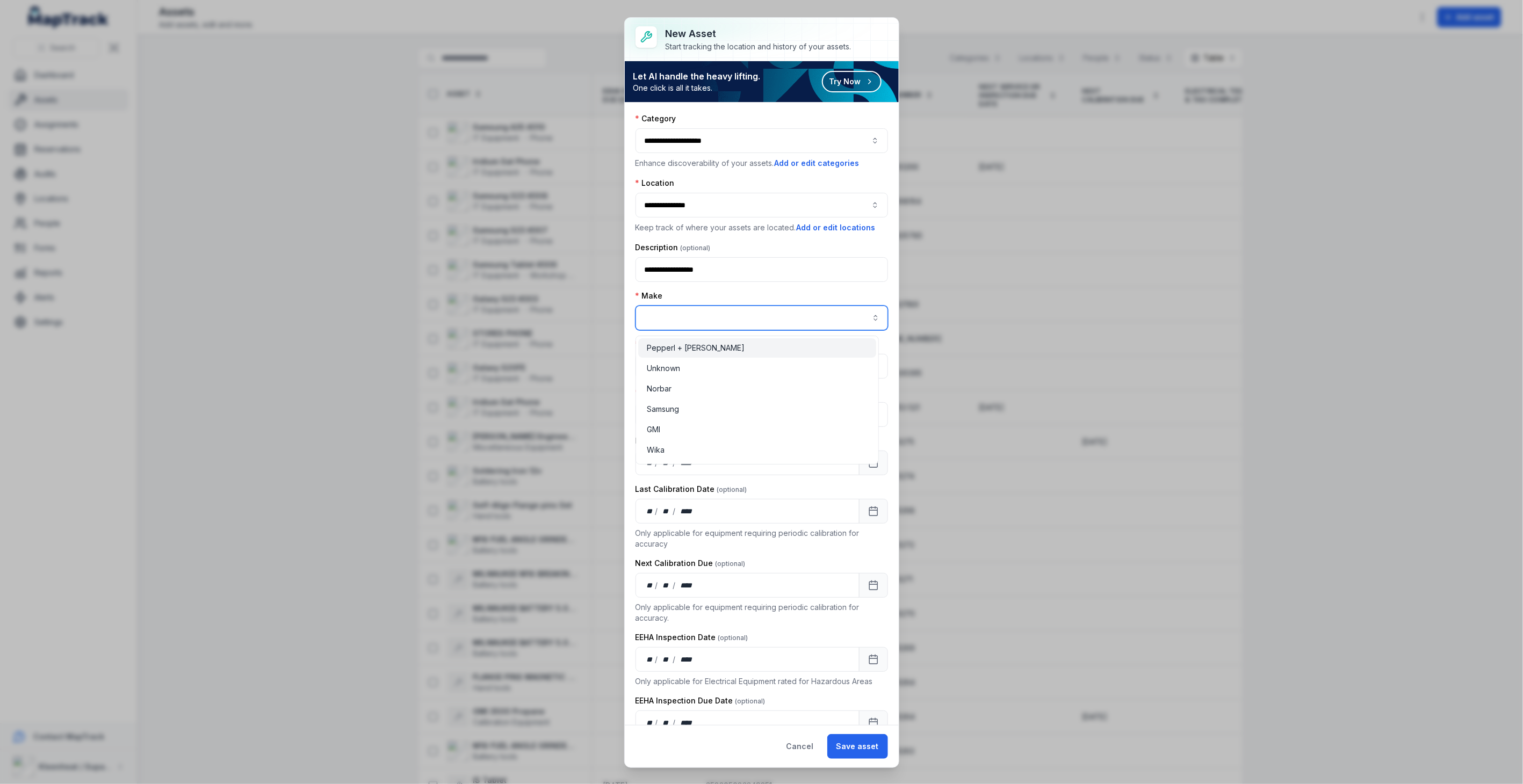
click at [674, 319] on input "asset-add:cf[8d30bdcc-ee20-45c2-b158-112416eb6043]-label" at bounding box center [761, 318] width 252 height 25
type input "********"
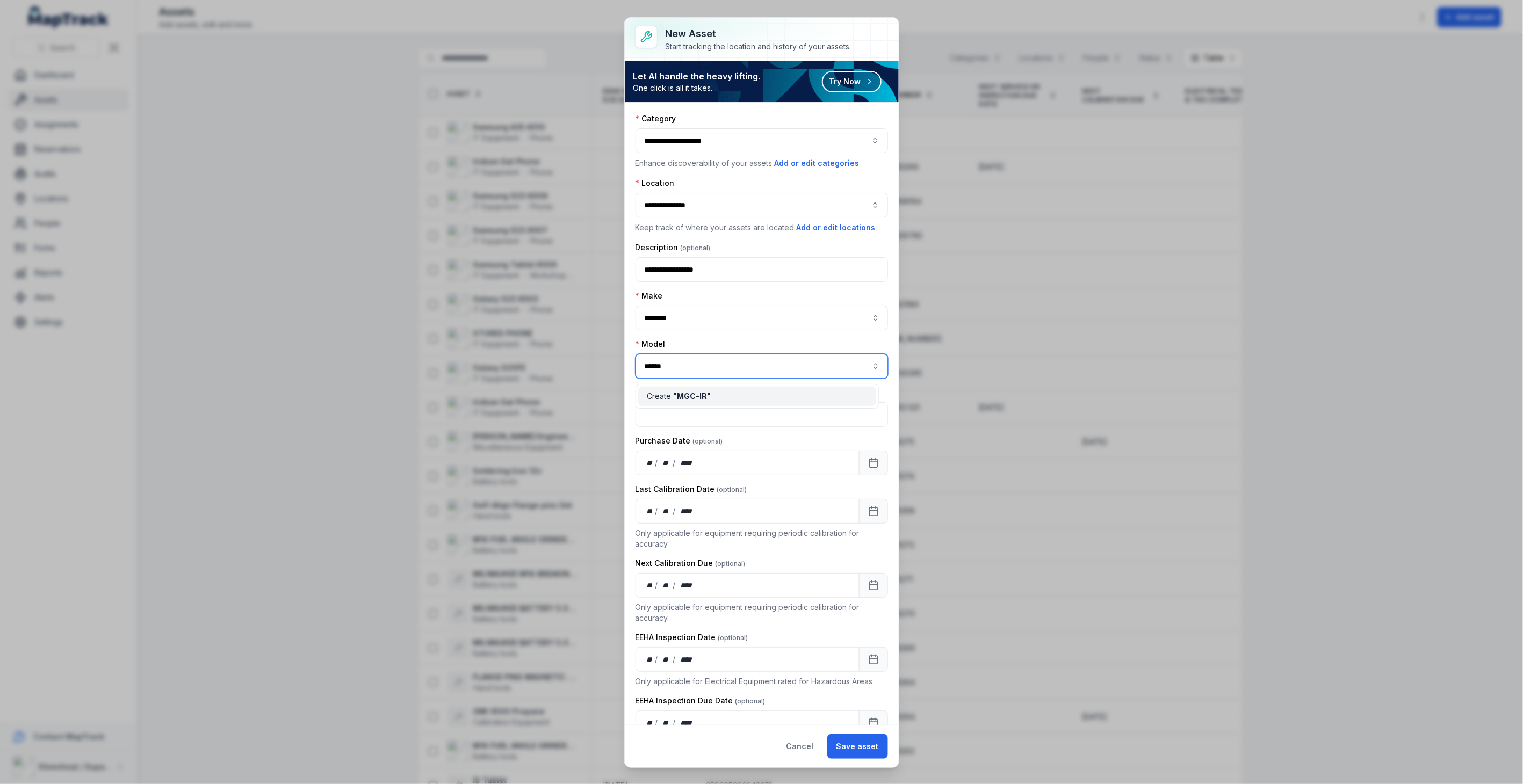
click at [688, 392] on span "" MGC-IR "" at bounding box center [692, 396] width 38 height 9
type input "******"
click at [686, 417] on input "text" at bounding box center [761, 415] width 252 height 25
type input "**********"
click at [736, 457] on div "** / ** / ****" at bounding box center [747, 463] width 224 height 25
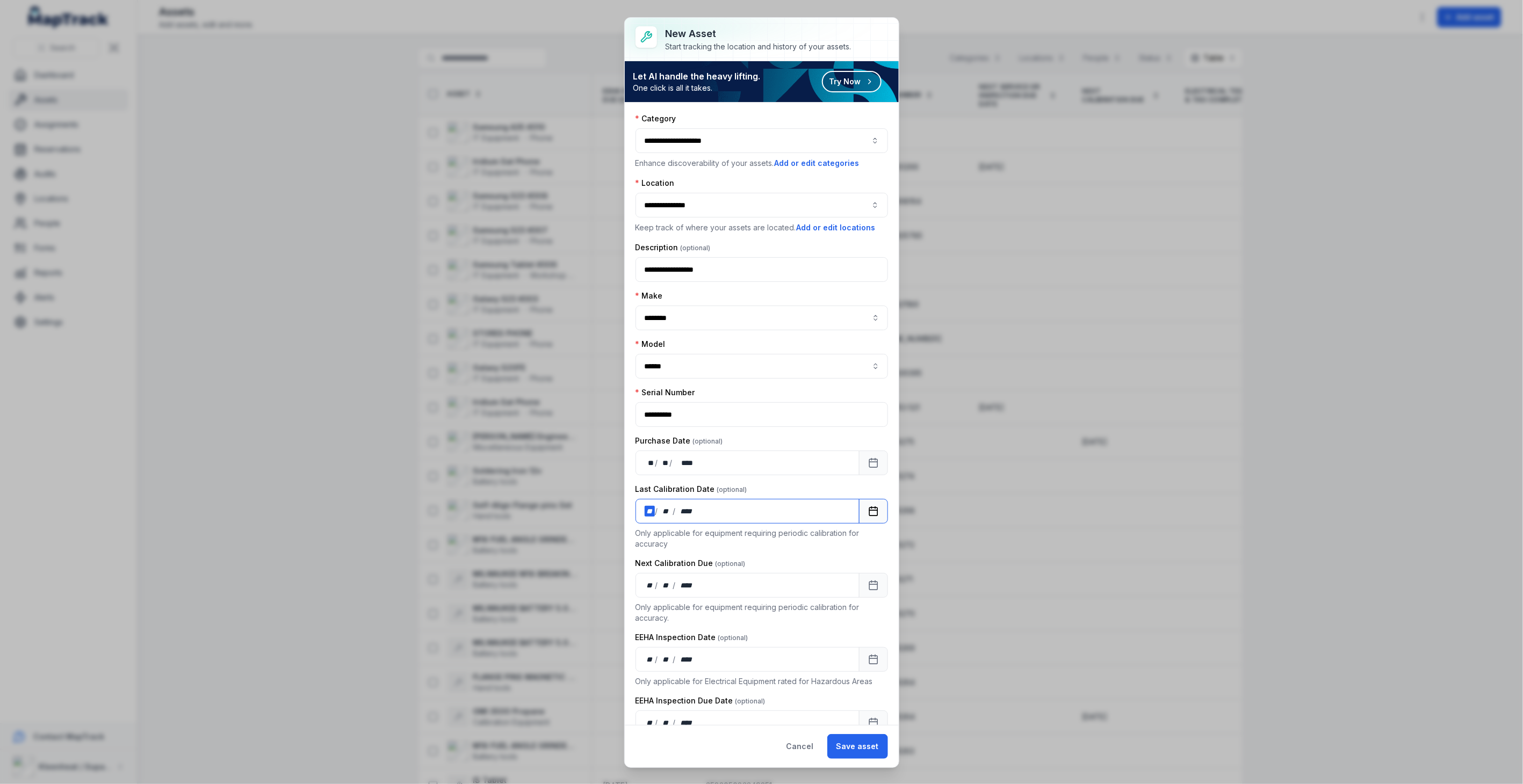
click at [646, 510] on div "**" at bounding box center [650, 511] width 11 height 11
click at [646, 591] on div "**" at bounding box center [650, 585] width 11 height 11
click at [647, 661] on div "**" at bounding box center [650, 659] width 11 height 11
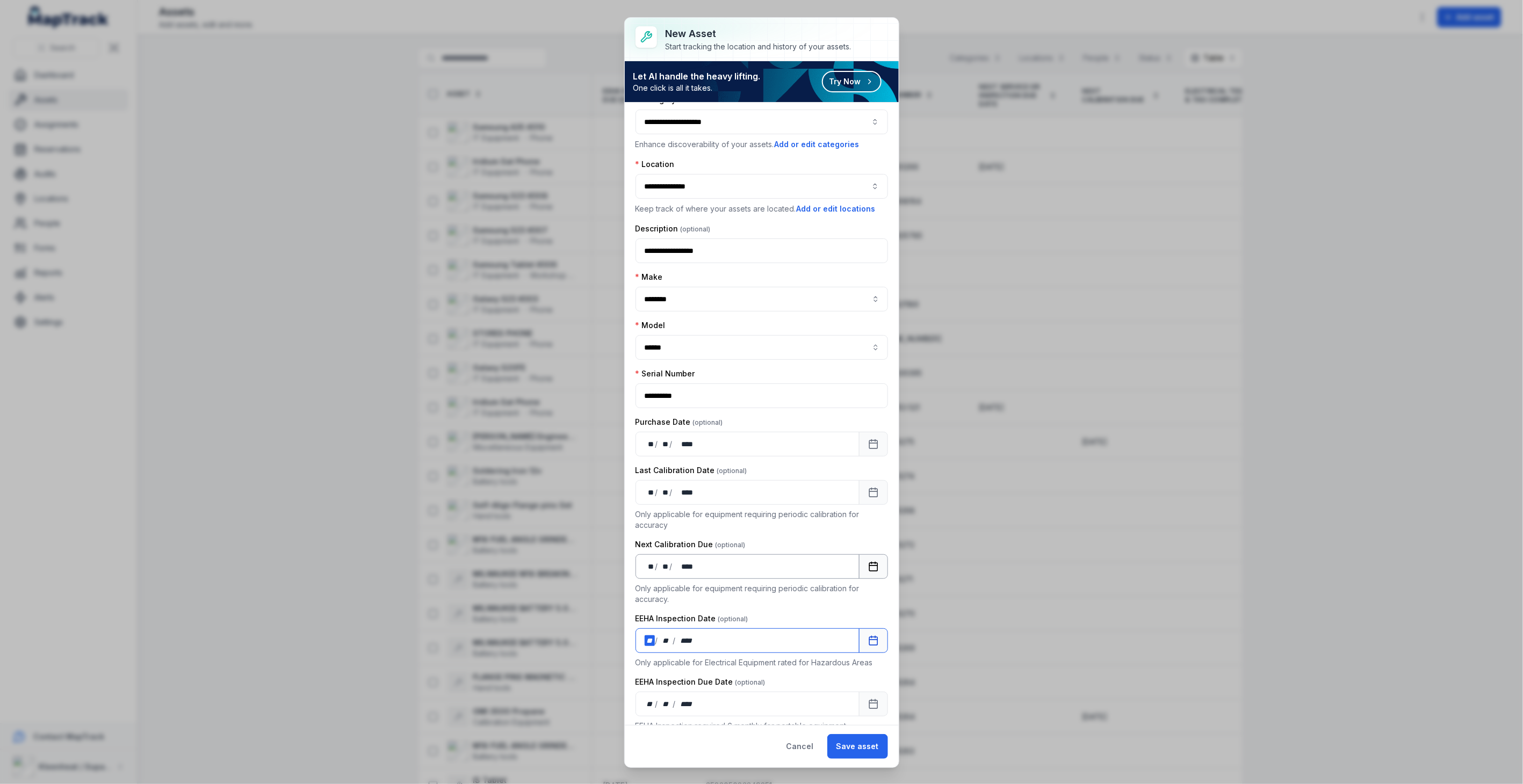
scroll to position [38, 0]
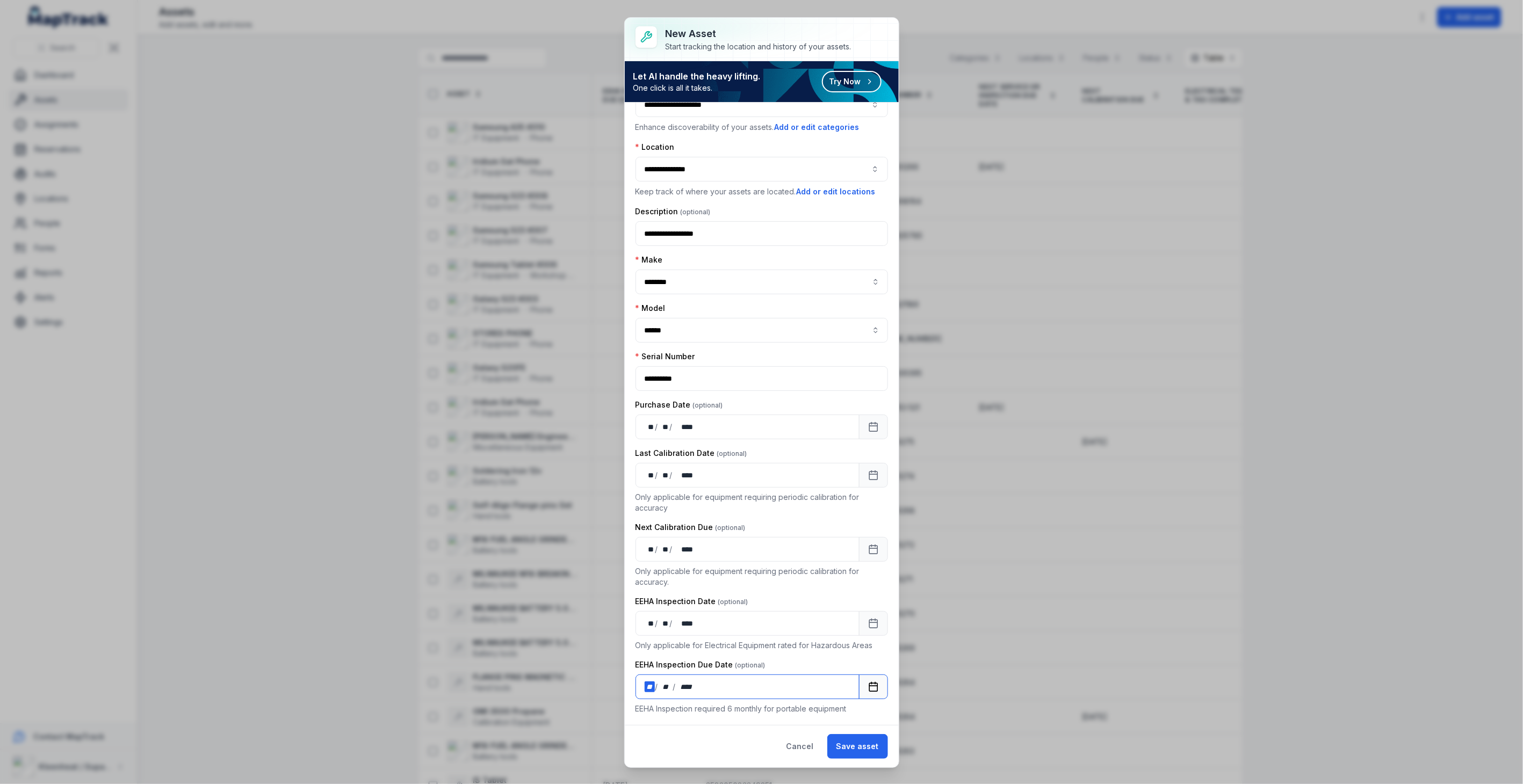
click at [653, 684] on div "**" at bounding box center [650, 687] width 11 height 11
click at [854, 742] on button "Save asset" at bounding box center [857, 746] width 61 height 25
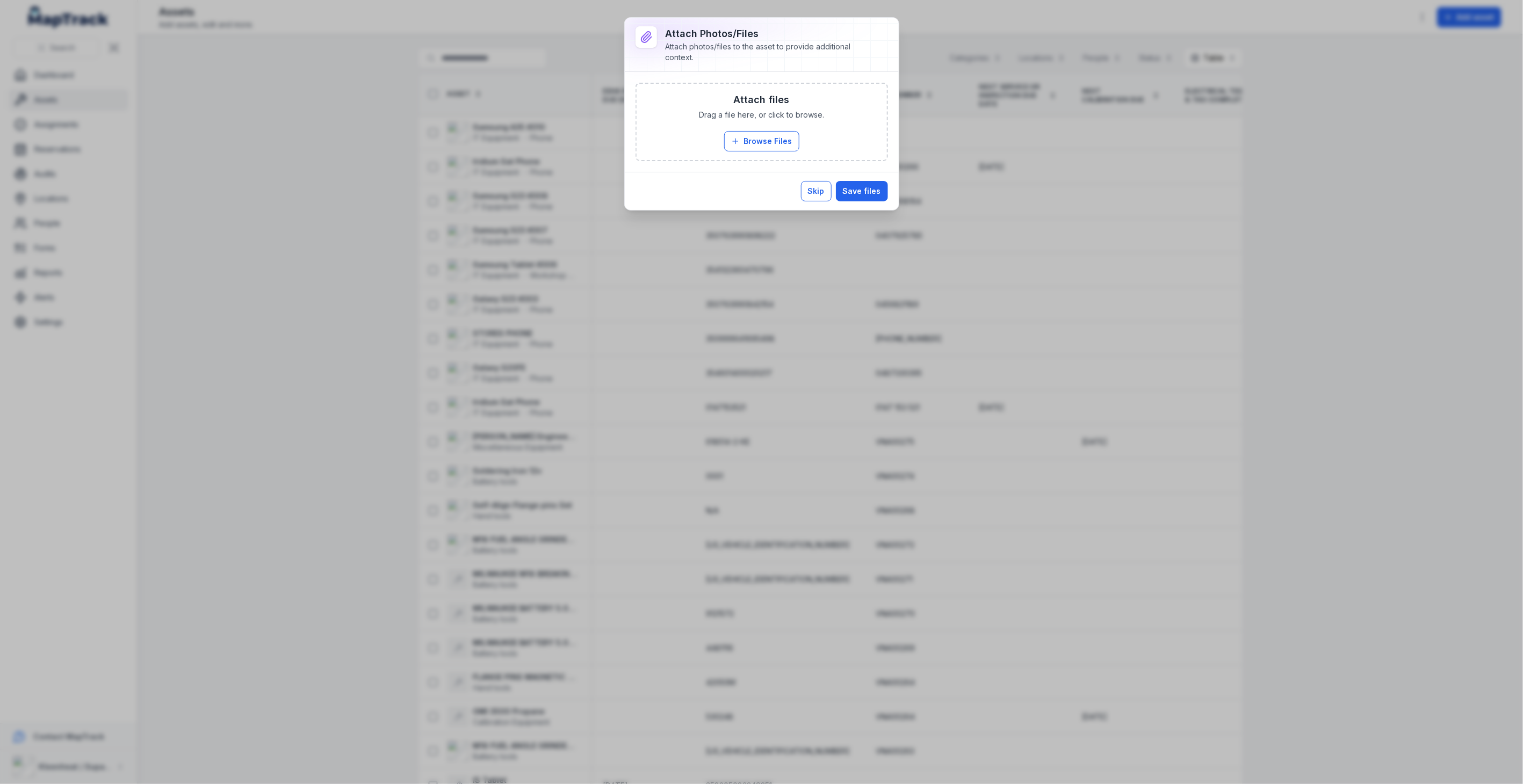
click at [821, 188] on button "Skip" at bounding box center [816, 191] width 31 height 20
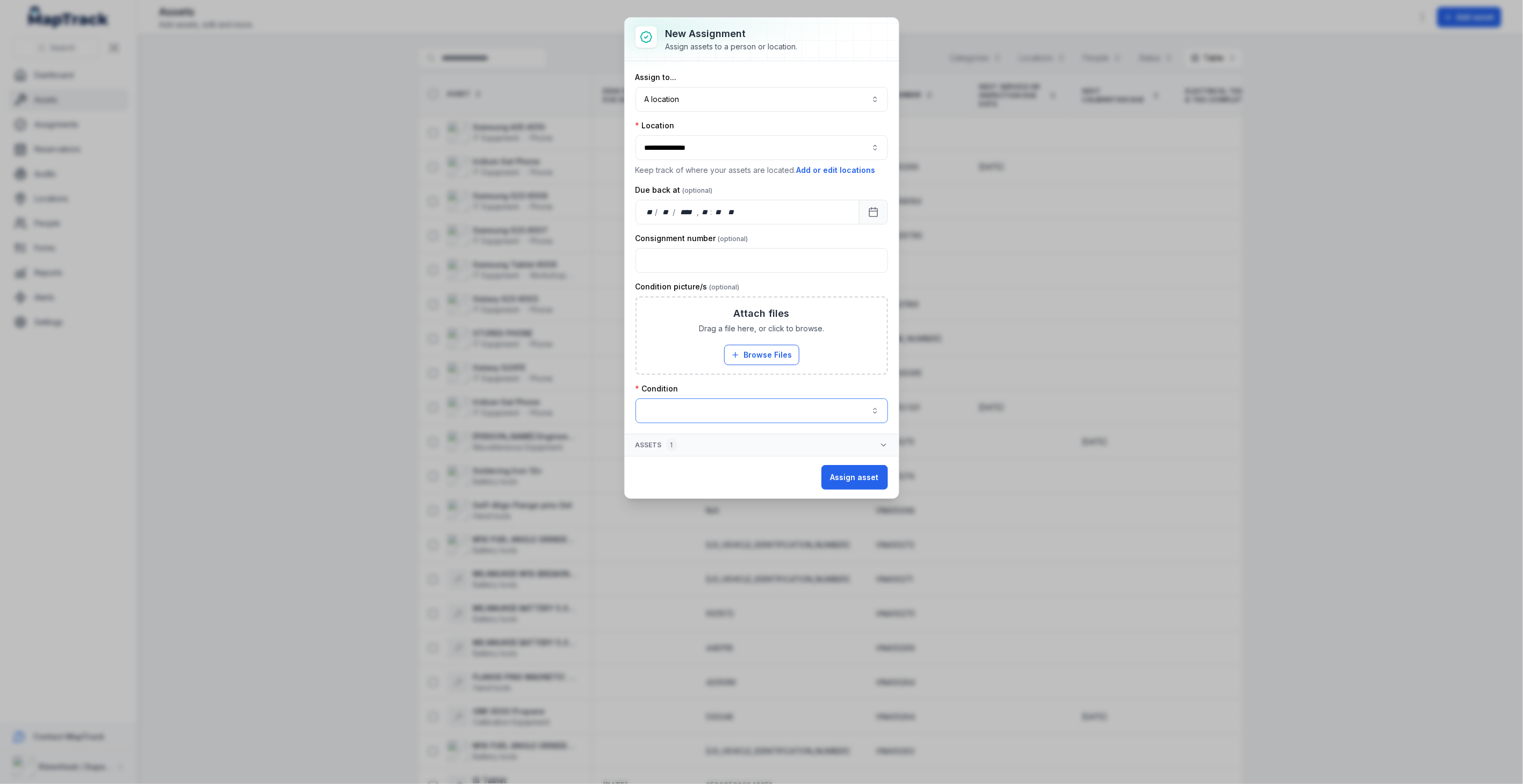
click at [771, 412] on button "button" at bounding box center [761, 411] width 252 height 25
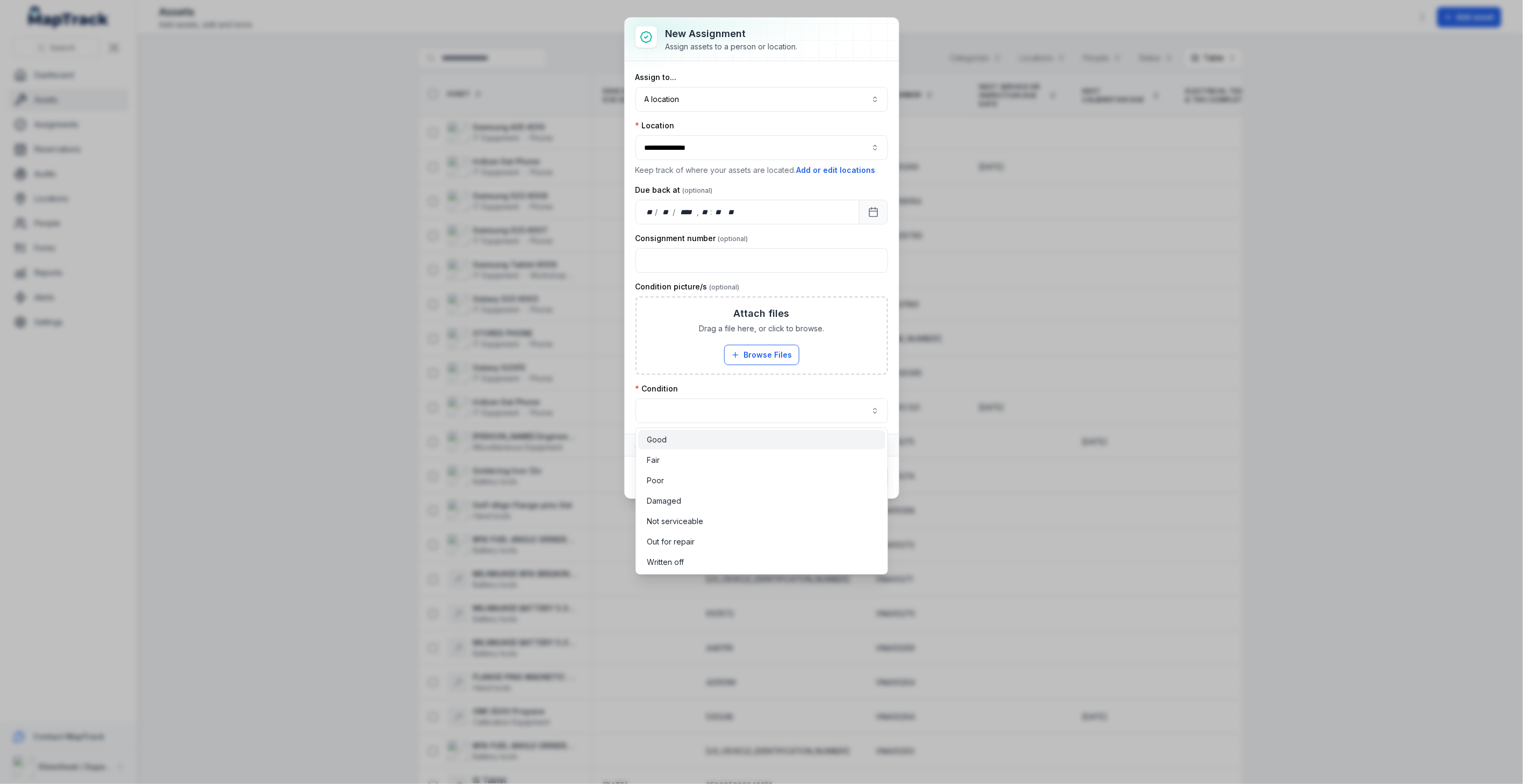
click at [750, 436] on div "Good" at bounding box center [762, 440] width 230 height 11
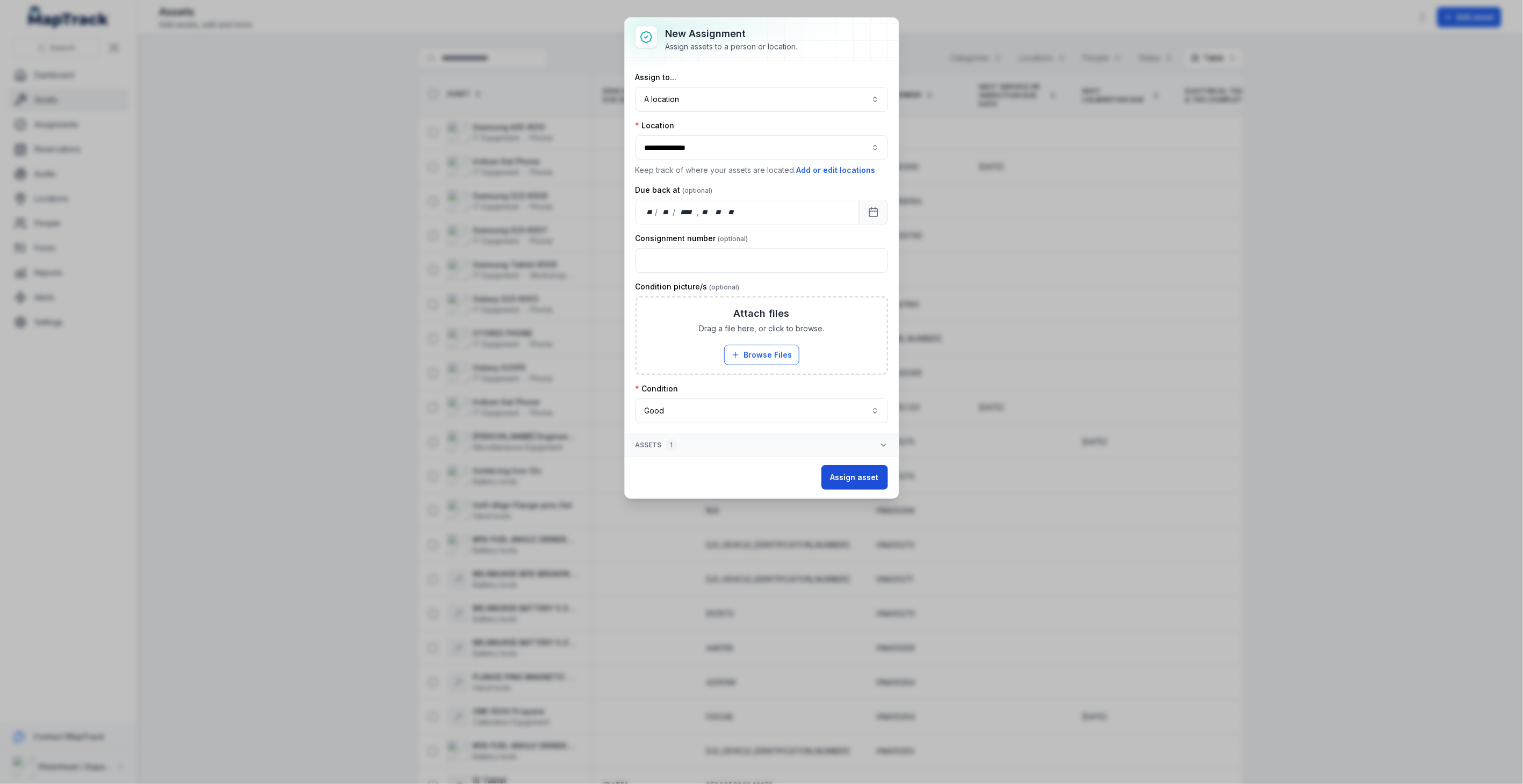
click at [847, 476] on button "Assign asset" at bounding box center [854, 477] width 66 height 25
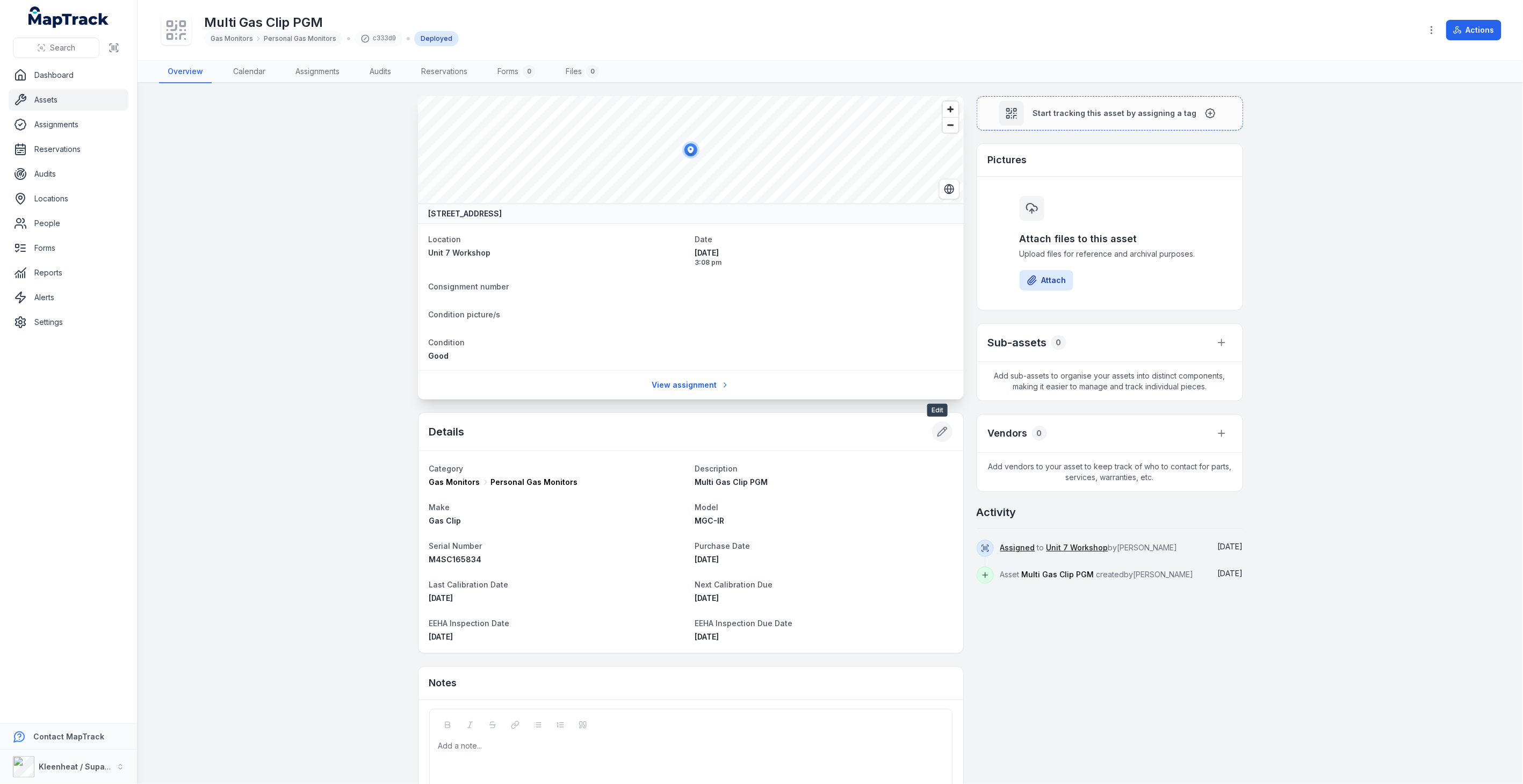
click at [938, 433] on icon at bounding box center [942, 431] width 11 height 11
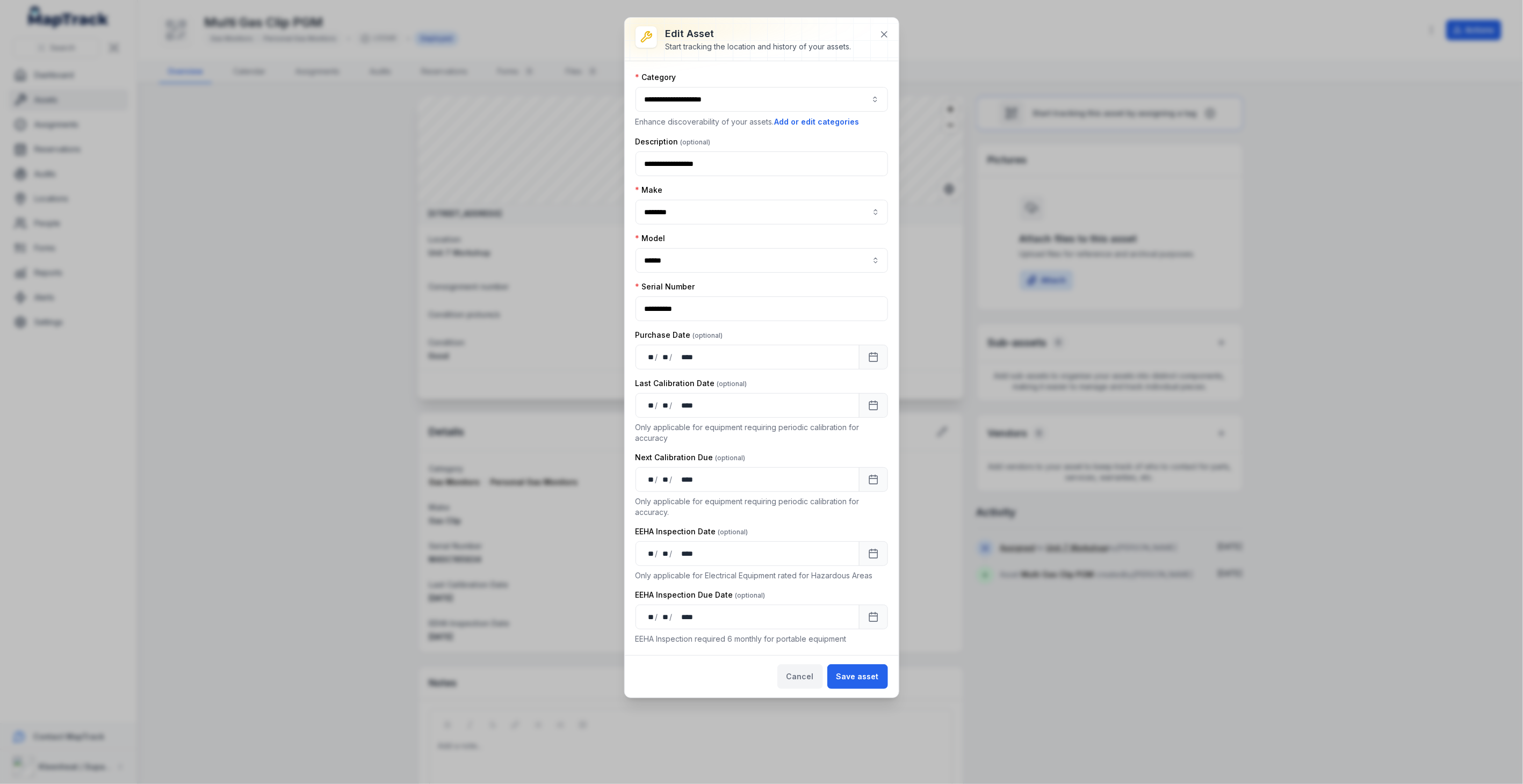
click at [813, 683] on button "Cancel" at bounding box center [800, 677] width 45 height 25
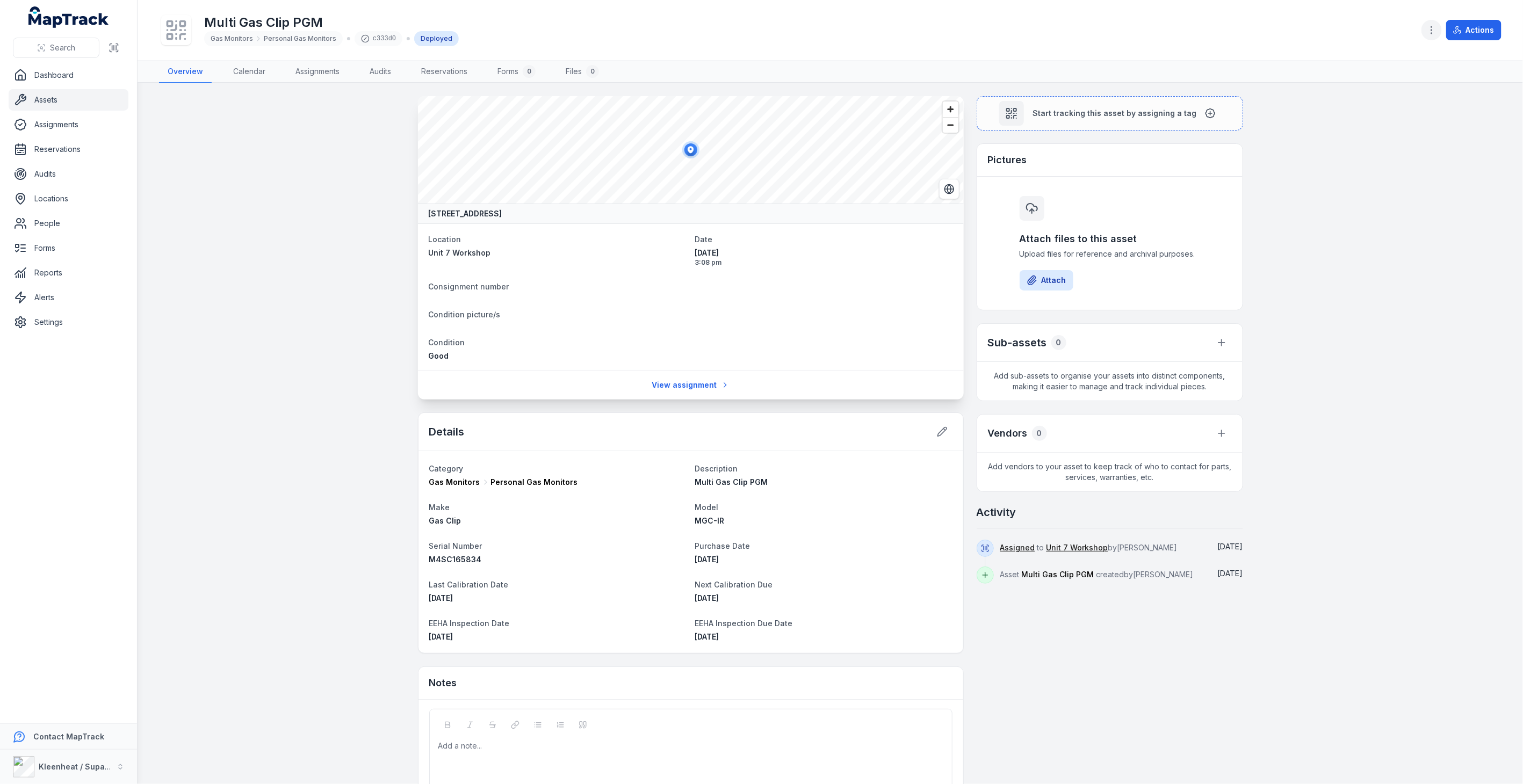
click at [1433, 28] on icon "button" at bounding box center [1431, 30] width 11 height 11
click at [1391, 103] on div "Edit asset fields" at bounding box center [1379, 106] width 120 height 19
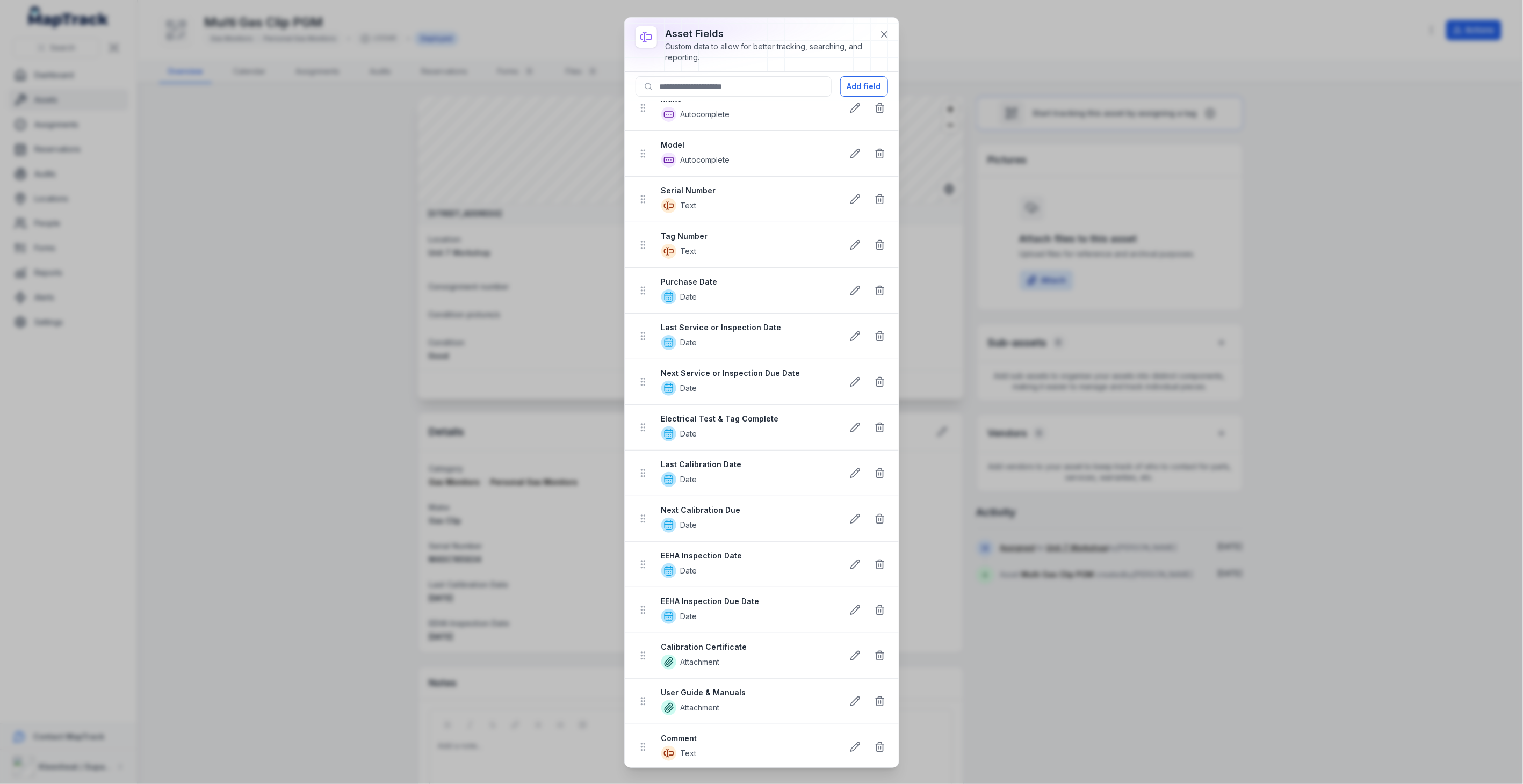
scroll to position [19, 0]
click at [696, 652] on div "Calibration Certificate Attachment" at bounding box center [748, 654] width 173 height 28
click at [644, 658] on icon at bounding box center [643, 653] width 11 height 11
click at [801, 88] on input at bounding box center [733, 86] width 196 height 20
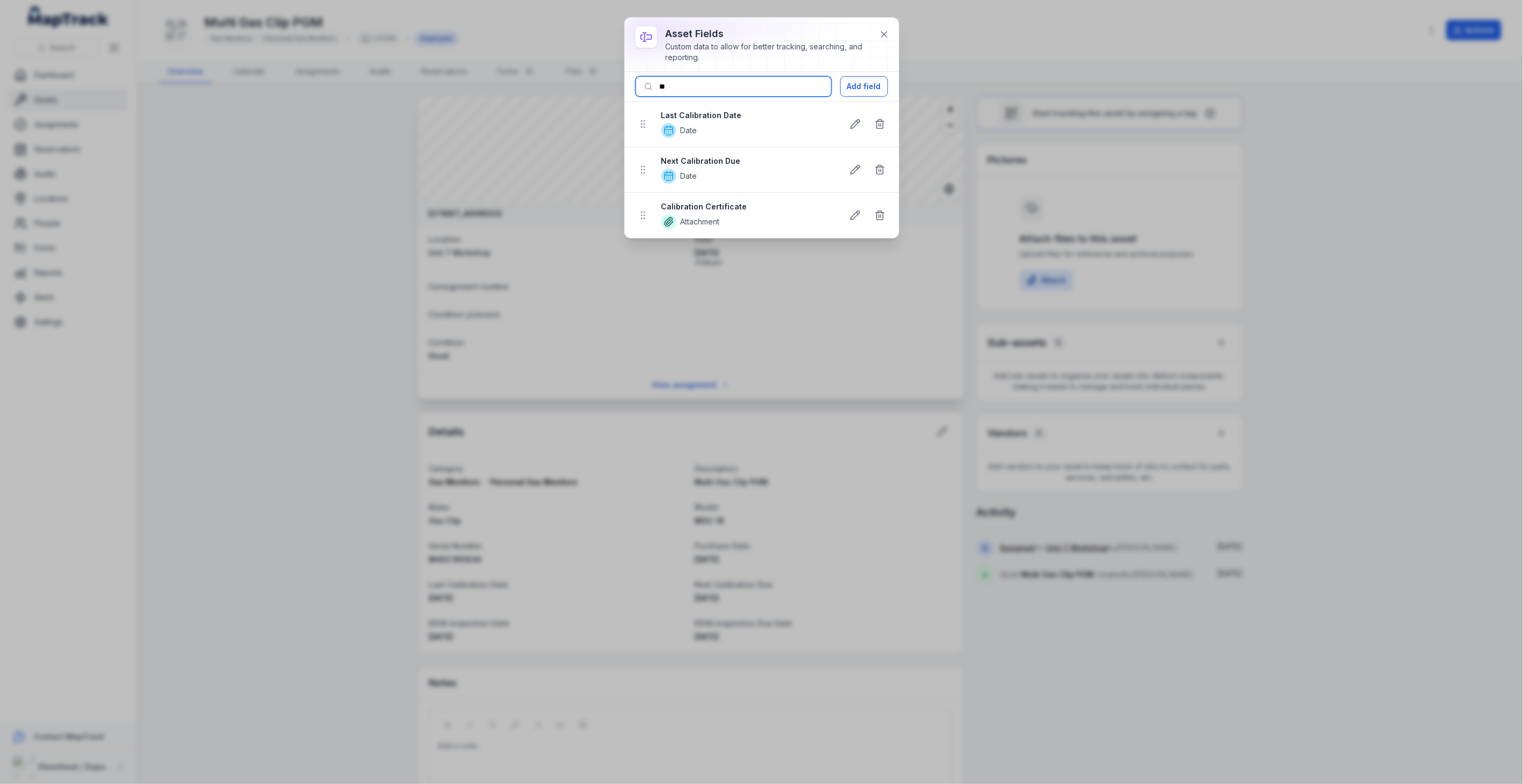
type input "**"
click at [727, 210] on strong "Calibration Certificate" at bounding box center [748, 206] width 173 height 11
click at [645, 219] on circle at bounding box center [644, 219] width 1 height 1
click at [647, 219] on icon at bounding box center [643, 215] width 11 height 11
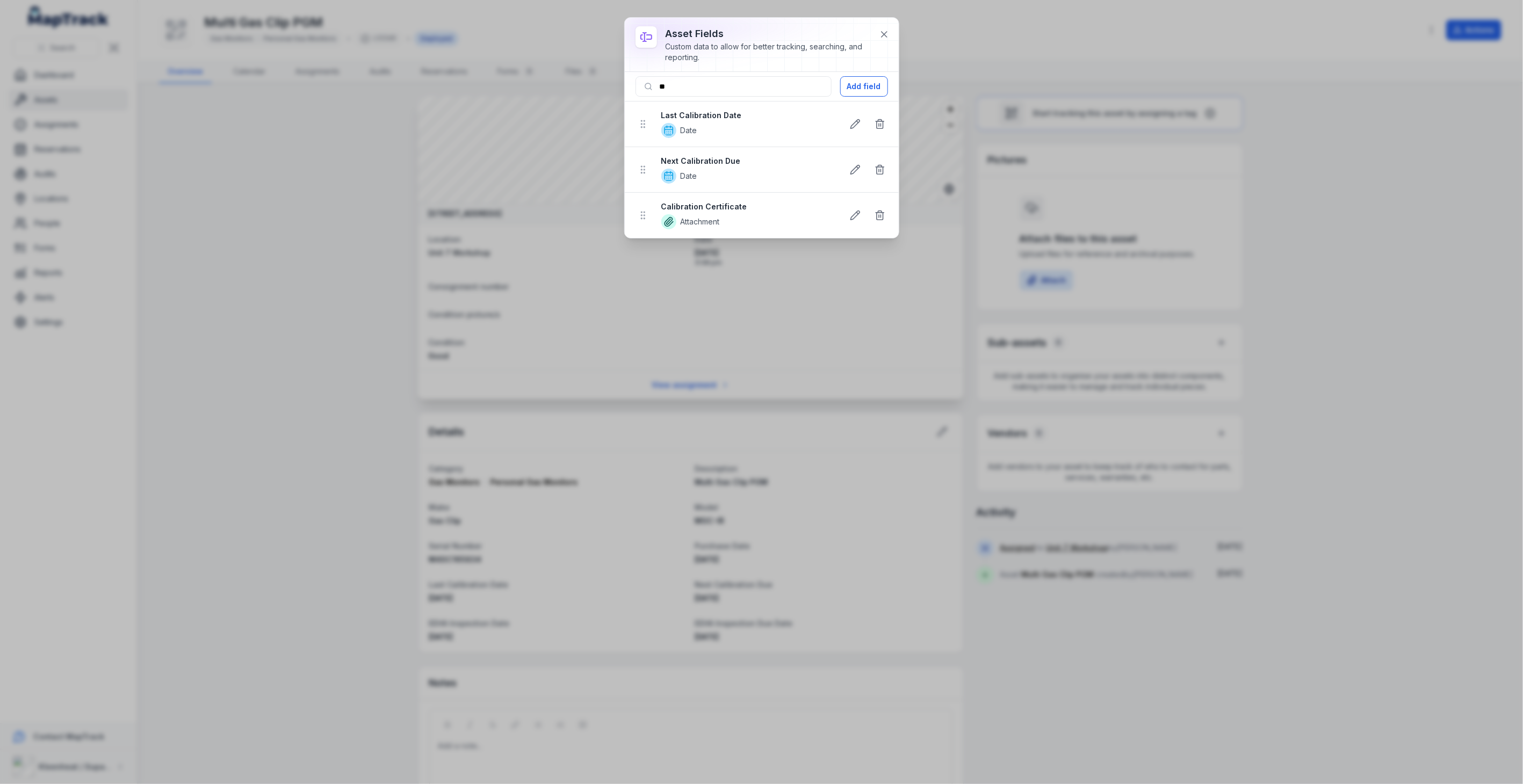
click at [665, 223] on icon at bounding box center [669, 222] width 15 height 15
click at [704, 204] on strong "Calibration Certificate" at bounding box center [748, 206] width 173 height 11
click at [884, 34] on icon at bounding box center [884, 35] width 5 height 5
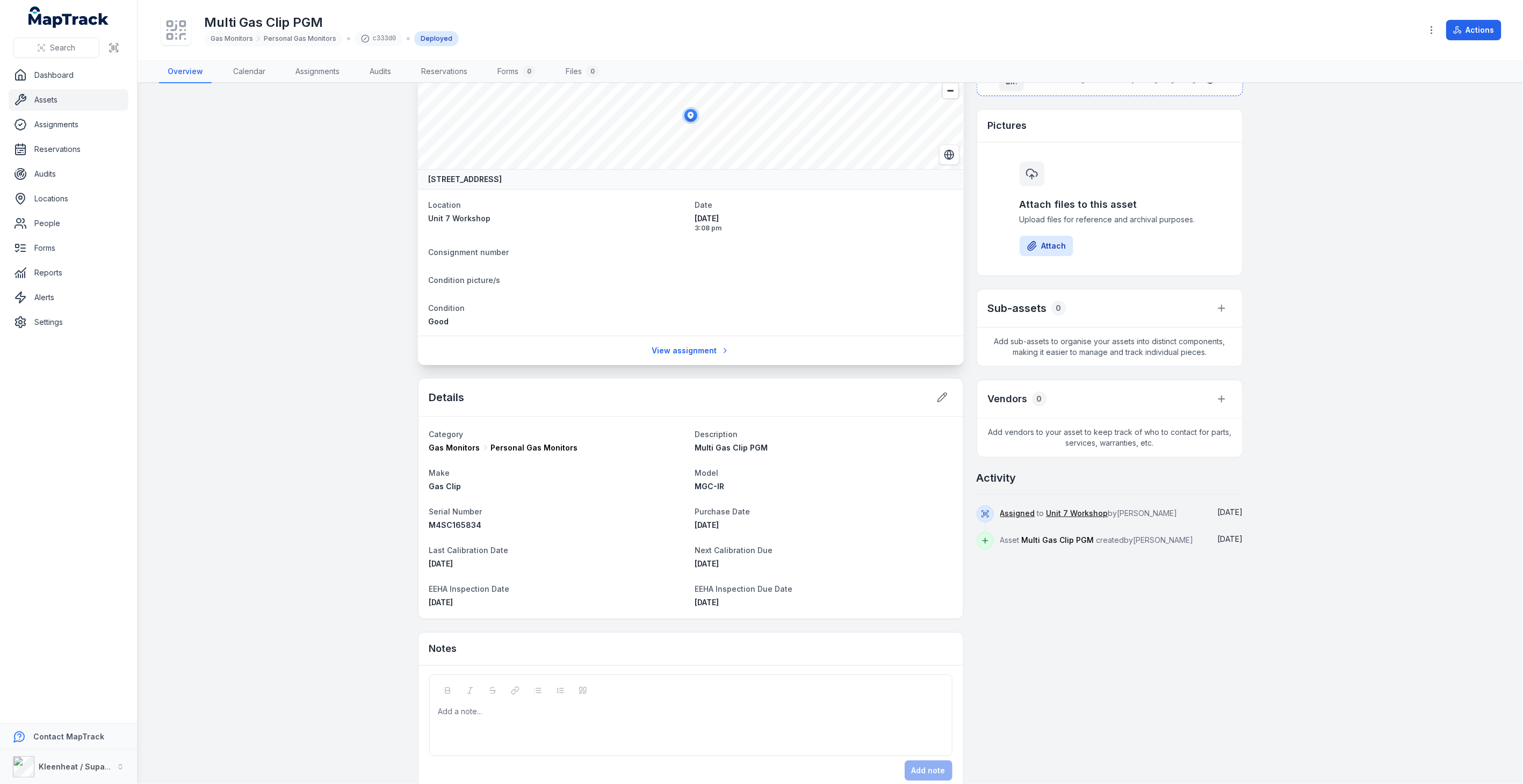
scroll to position [52, 0]
